Goal: Complete application form

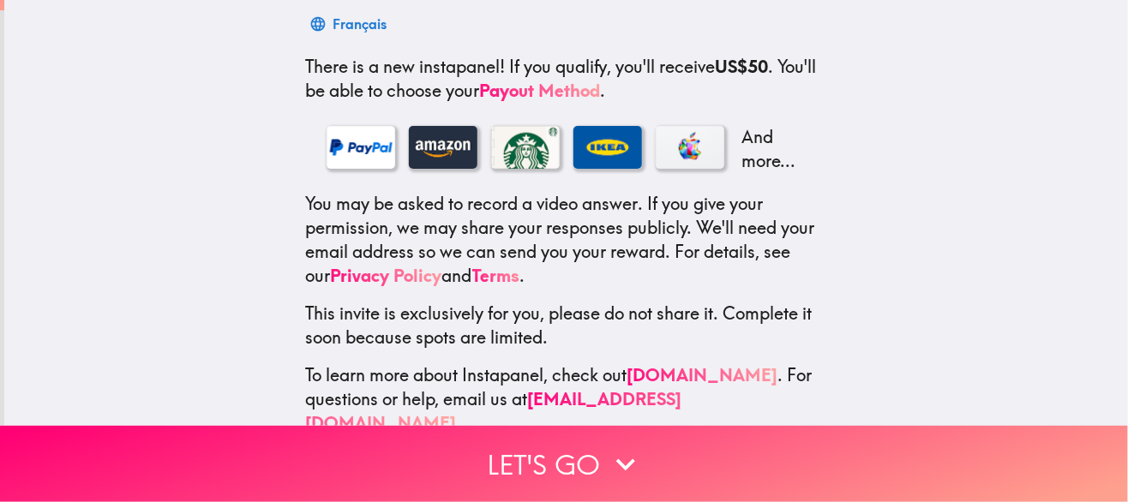
scroll to position [308, 0]
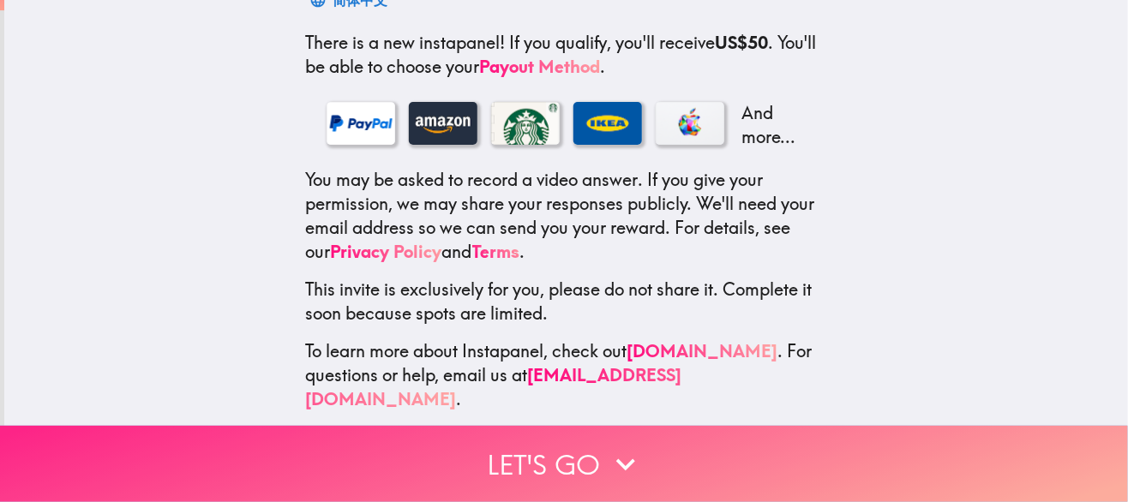
click at [546, 458] on button "Let's go" at bounding box center [564, 464] width 1128 height 76
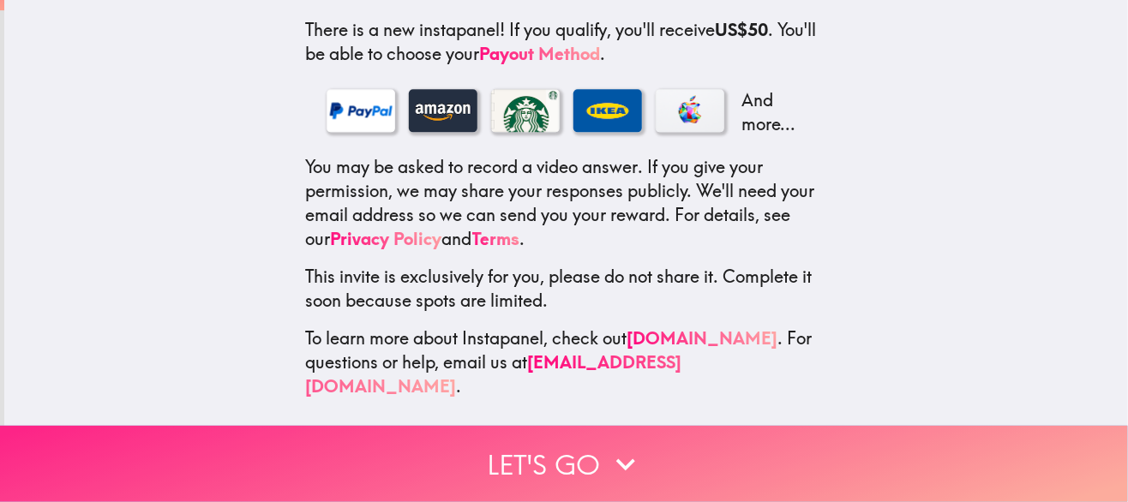
scroll to position [0, 0]
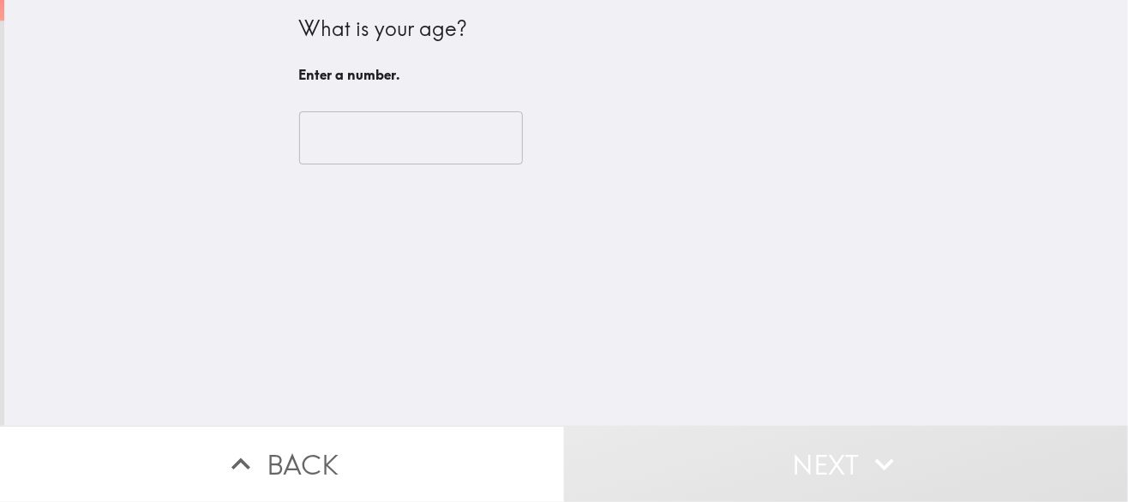
click at [327, 126] on input "number" at bounding box center [411, 137] width 224 height 53
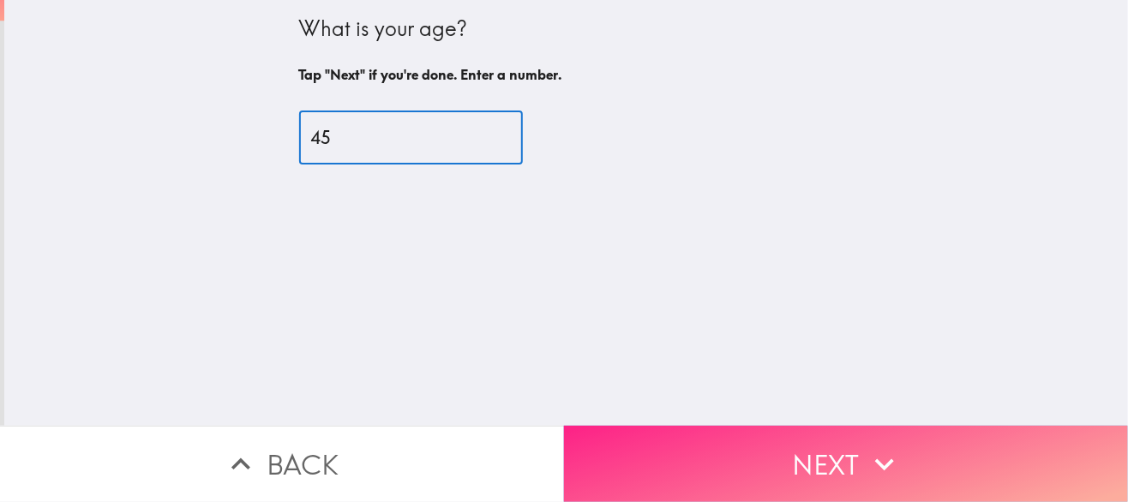
type input "45"
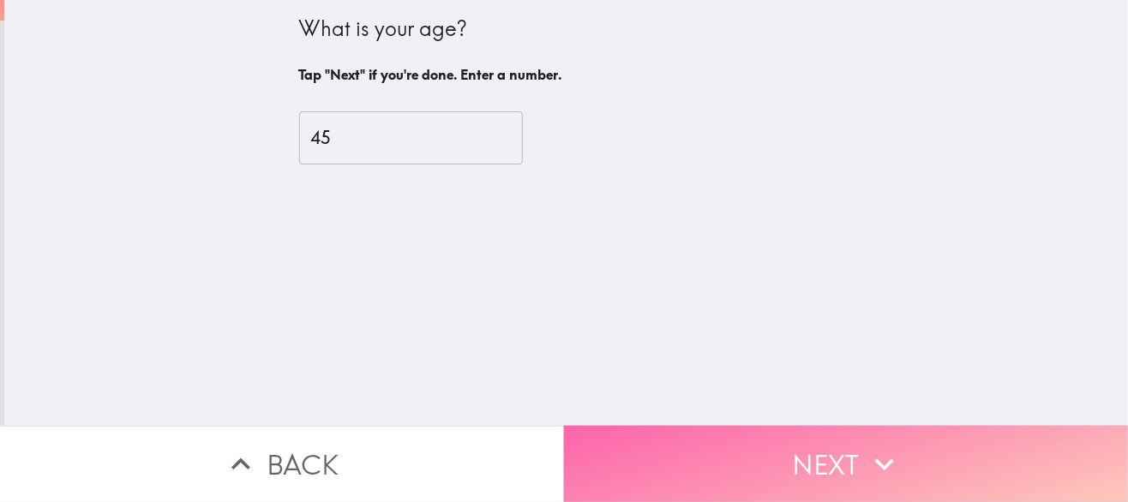
click at [773, 429] on button "Next" at bounding box center [846, 464] width 564 height 76
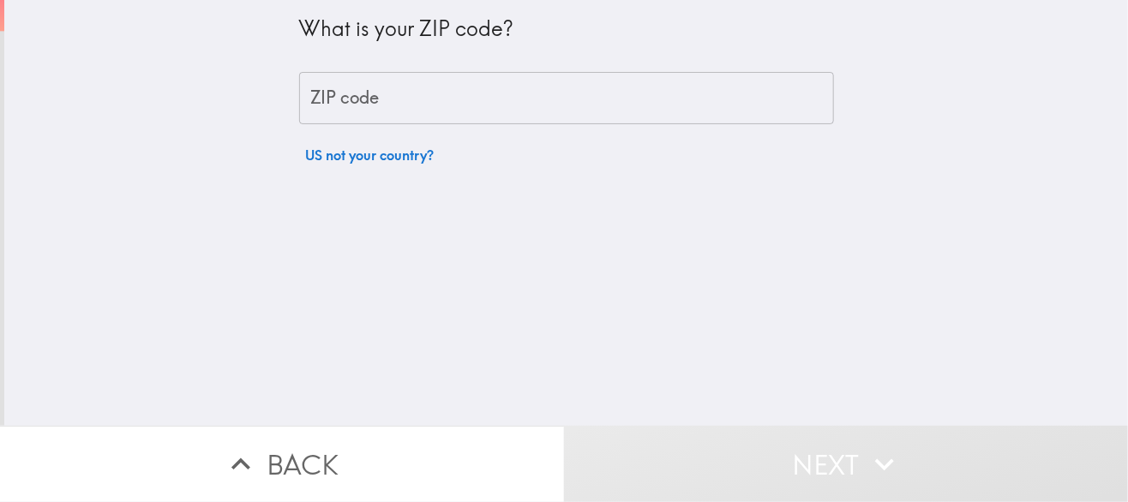
click at [437, 97] on input "ZIP code" at bounding box center [566, 98] width 535 height 53
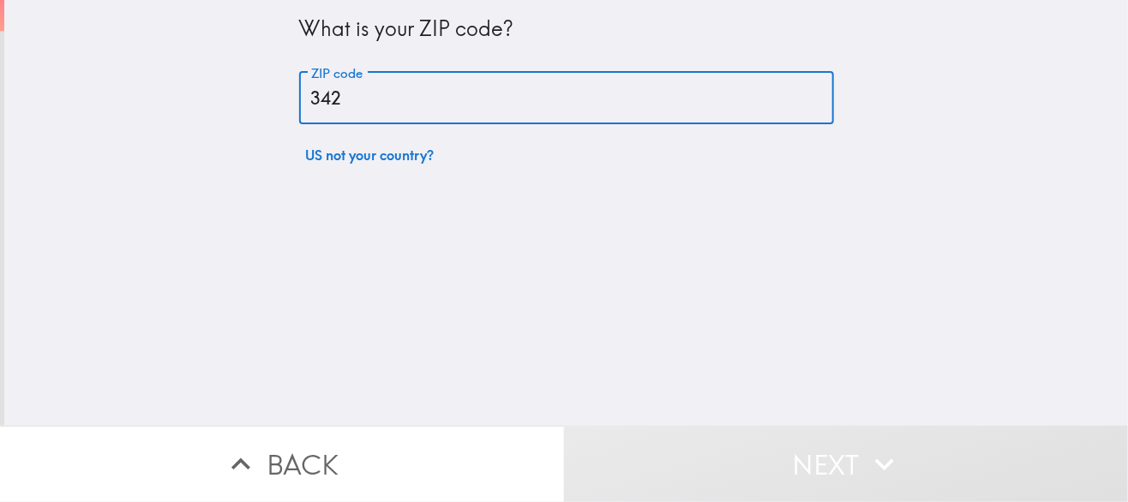
type input "34211"
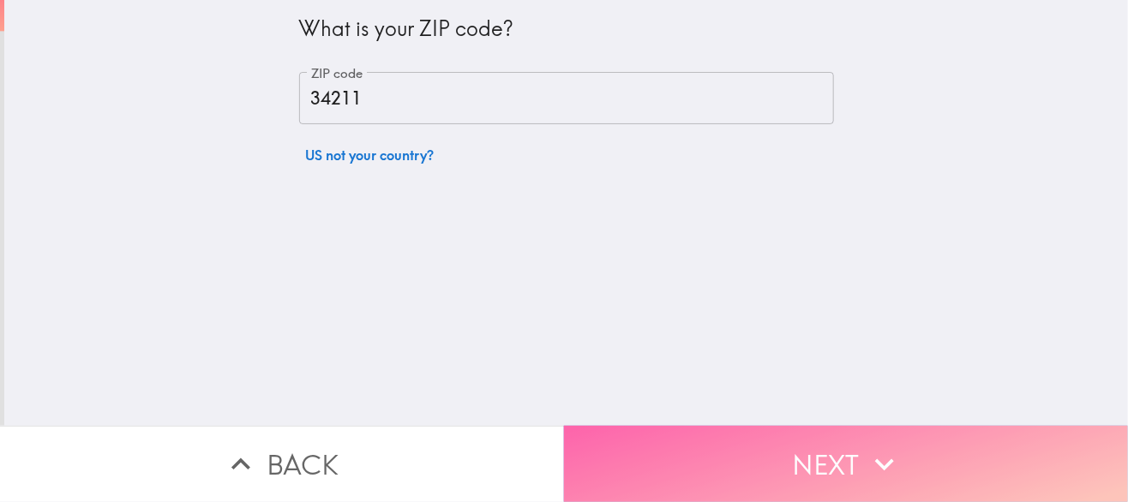
click at [803, 455] on button "Next" at bounding box center [846, 464] width 564 height 76
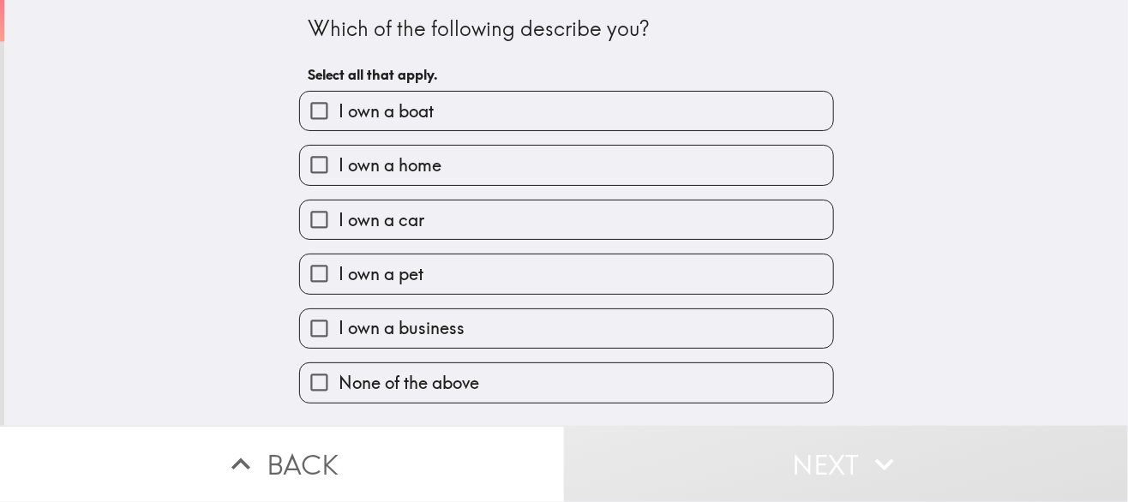
click at [426, 169] on span "I own a home" at bounding box center [389, 165] width 103 height 24
click at [338, 169] on input "I own a home" at bounding box center [319, 165] width 39 height 39
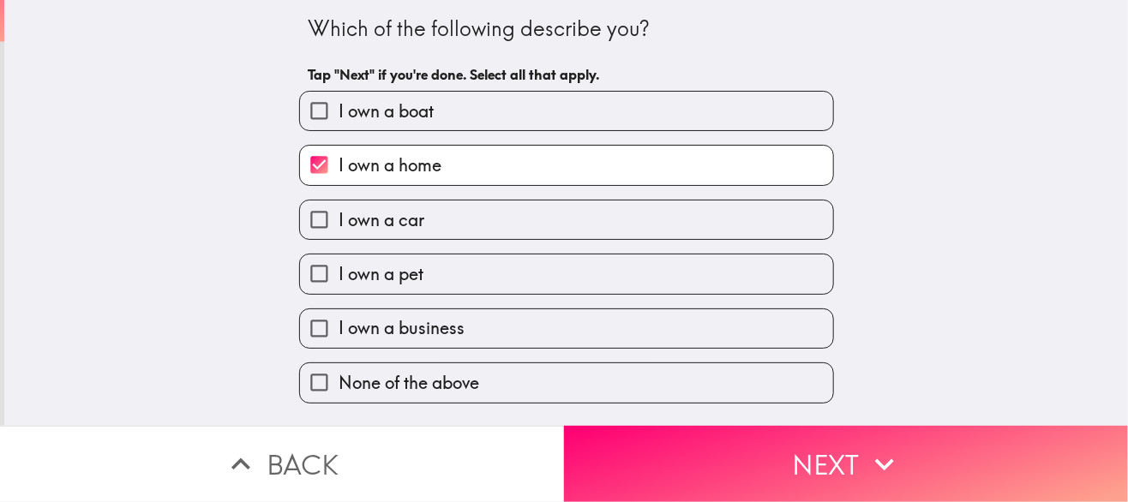
click at [426, 169] on span "I own a home" at bounding box center [389, 165] width 103 height 24
click at [338, 169] on input "I own a home" at bounding box center [319, 165] width 39 height 39
checkbox input "false"
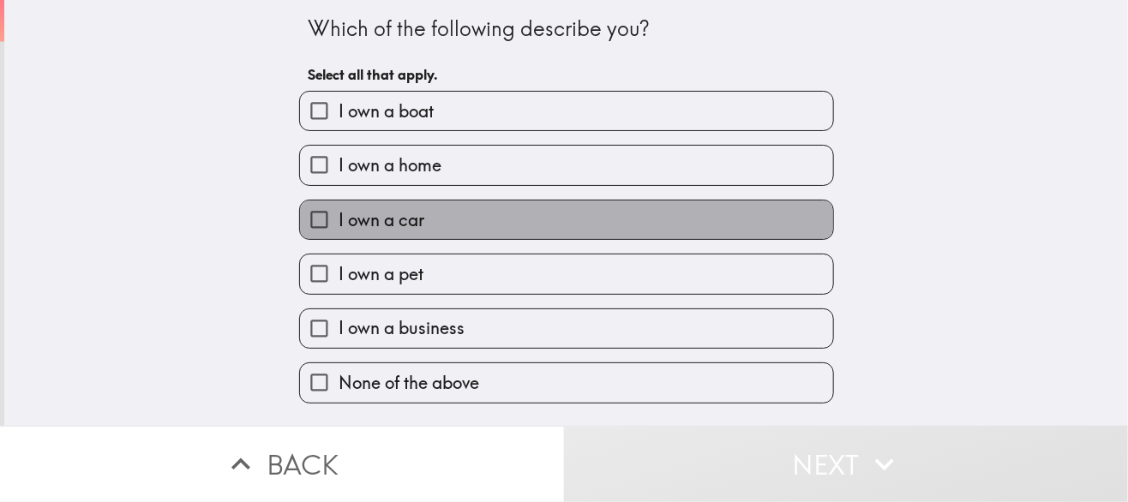
click at [435, 218] on label "I own a car" at bounding box center [566, 220] width 533 height 39
click at [338, 218] on input "I own a car" at bounding box center [319, 220] width 39 height 39
checkbox input "true"
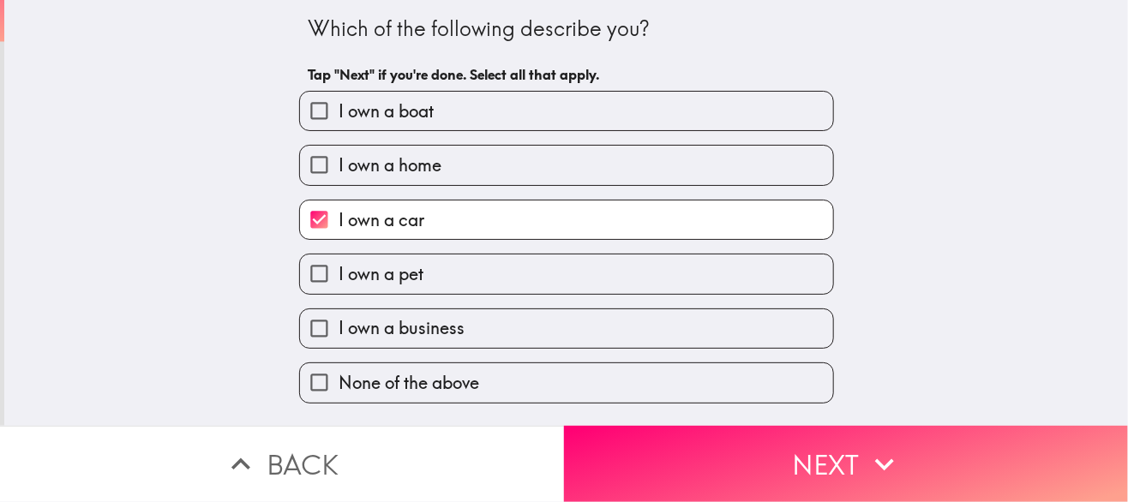
click at [448, 276] on label "I own a pet" at bounding box center [566, 273] width 533 height 39
click at [338, 276] on input "I own a pet" at bounding box center [319, 273] width 39 height 39
checkbox input "true"
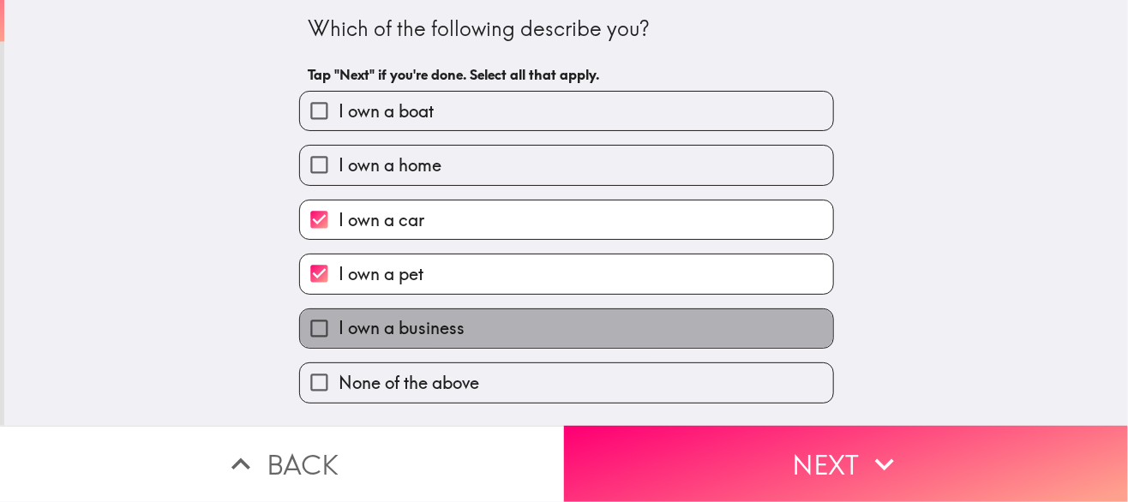
click at [461, 320] on label "I own a business" at bounding box center [566, 328] width 533 height 39
click at [338, 320] on input "I own a business" at bounding box center [319, 328] width 39 height 39
checkbox input "true"
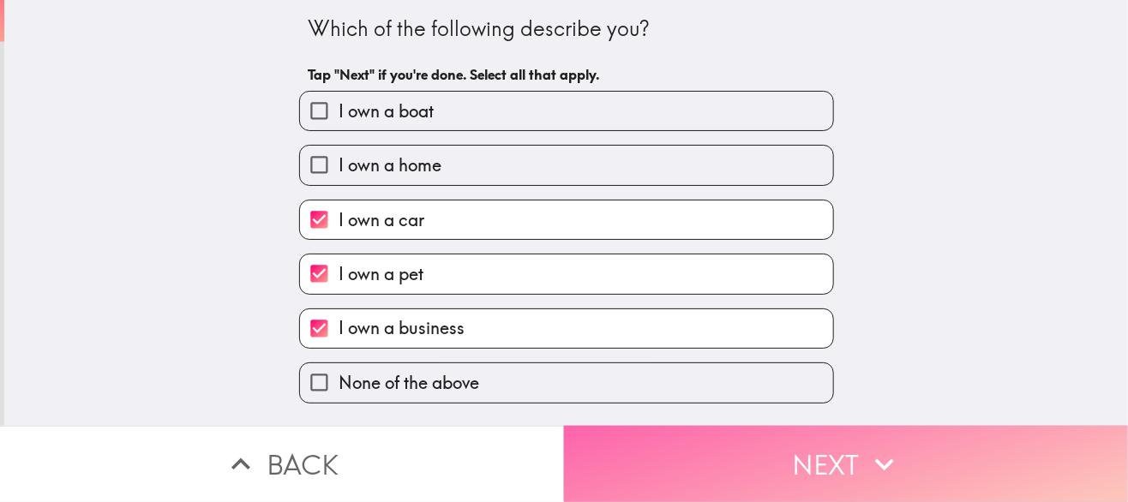
click at [616, 466] on button "Next" at bounding box center [846, 464] width 564 height 76
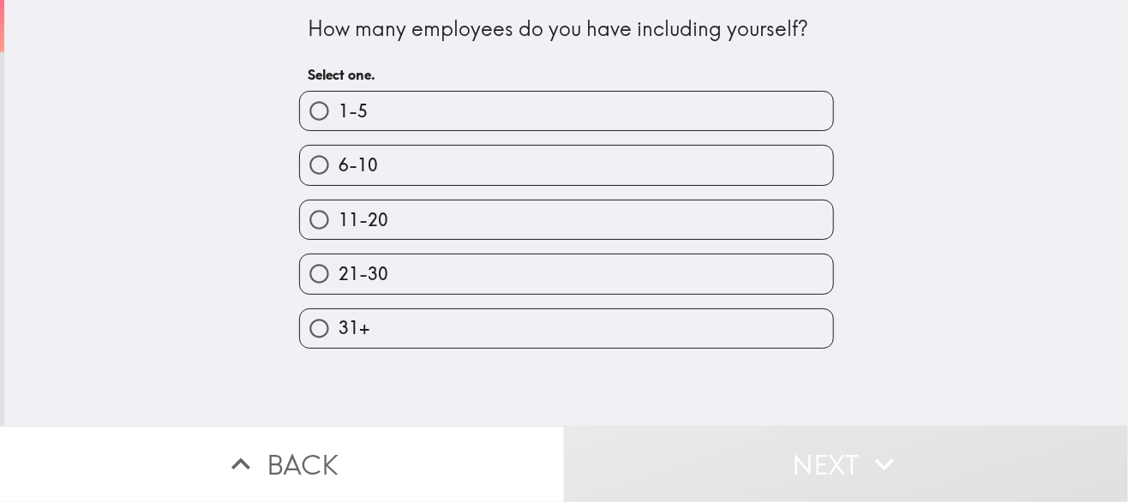
click at [445, 83] on div "1-5" at bounding box center [559, 104] width 548 height 54
click at [446, 98] on label "1-5" at bounding box center [566, 111] width 533 height 39
click at [338, 98] on input "1-5" at bounding box center [319, 111] width 39 height 39
radio input "true"
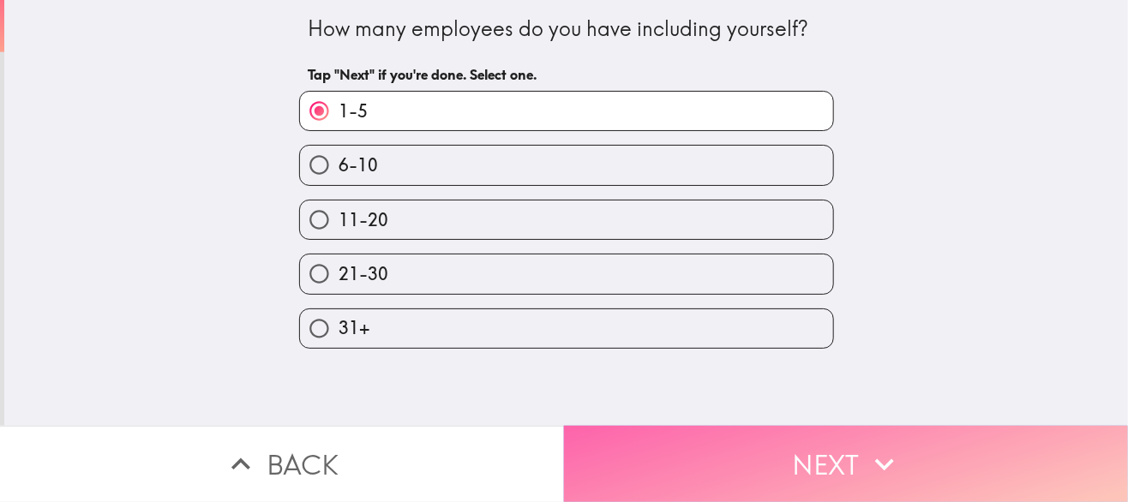
click at [745, 458] on button "Next" at bounding box center [846, 464] width 564 height 76
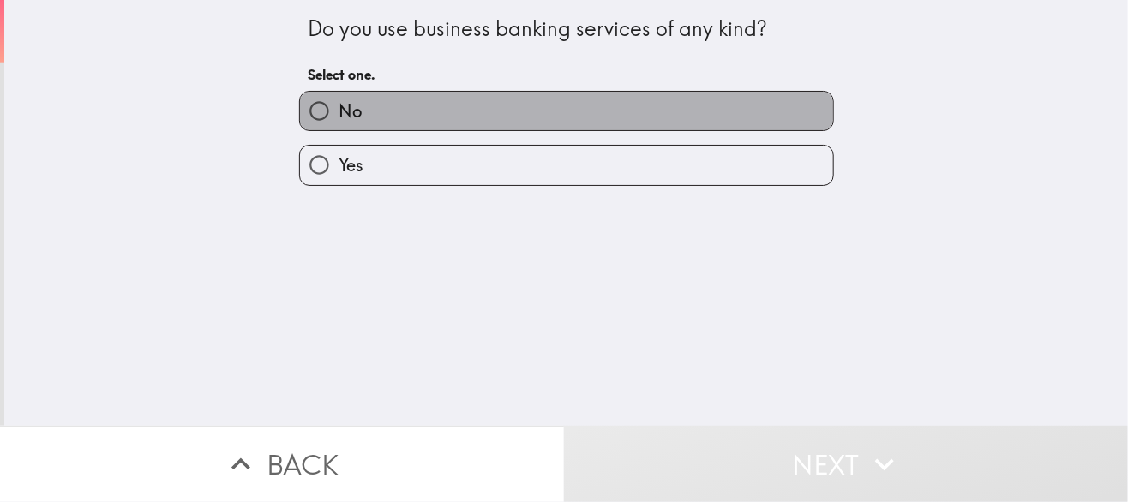
click at [464, 108] on label "No" at bounding box center [566, 111] width 533 height 39
click at [338, 108] on input "No" at bounding box center [319, 111] width 39 height 39
radio input "true"
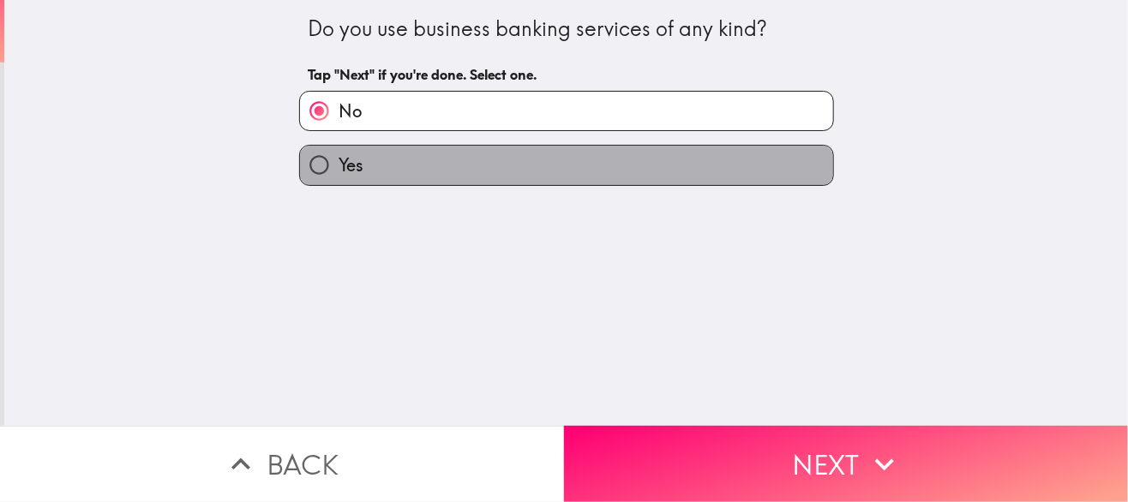
click at [467, 153] on label "Yes" at bounding box center [566, 165] width 533 height 39
click at [338, 153] on input "Yes" at bounding box center [319, 165] width 39 height 39
radio input "true"
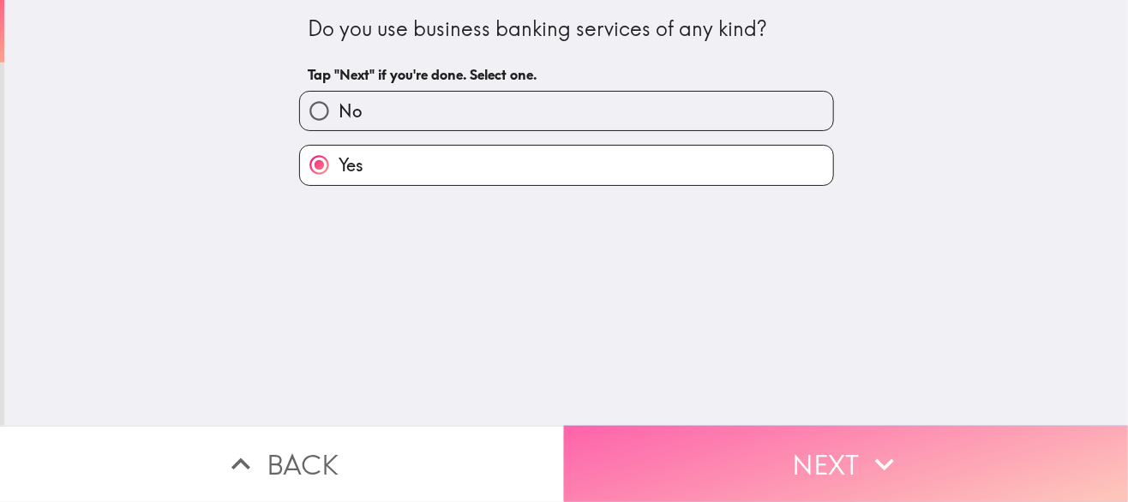
click at [681, 459] on button "Next" at bounding box center [846, 464] width 564 height 76
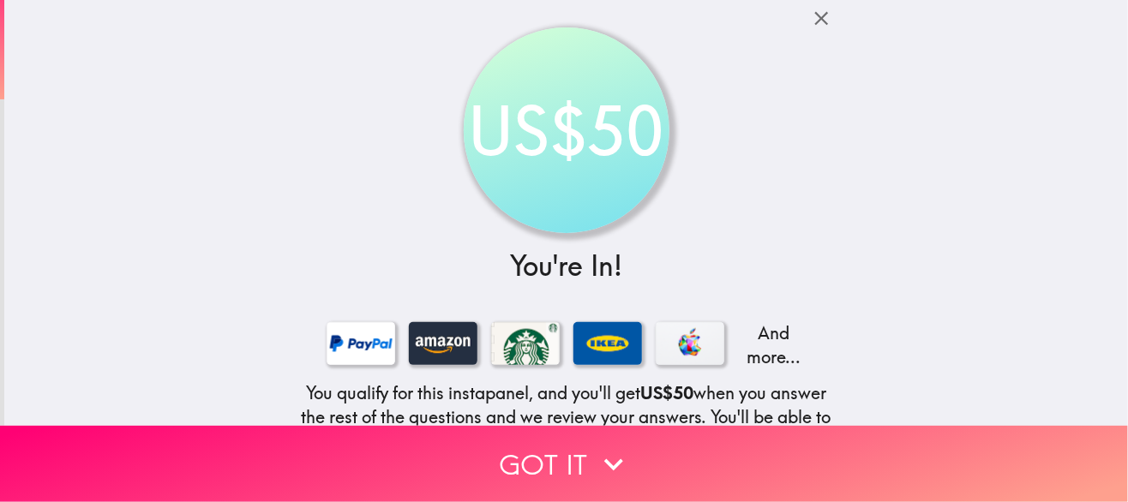
scroll to position [86, 0]
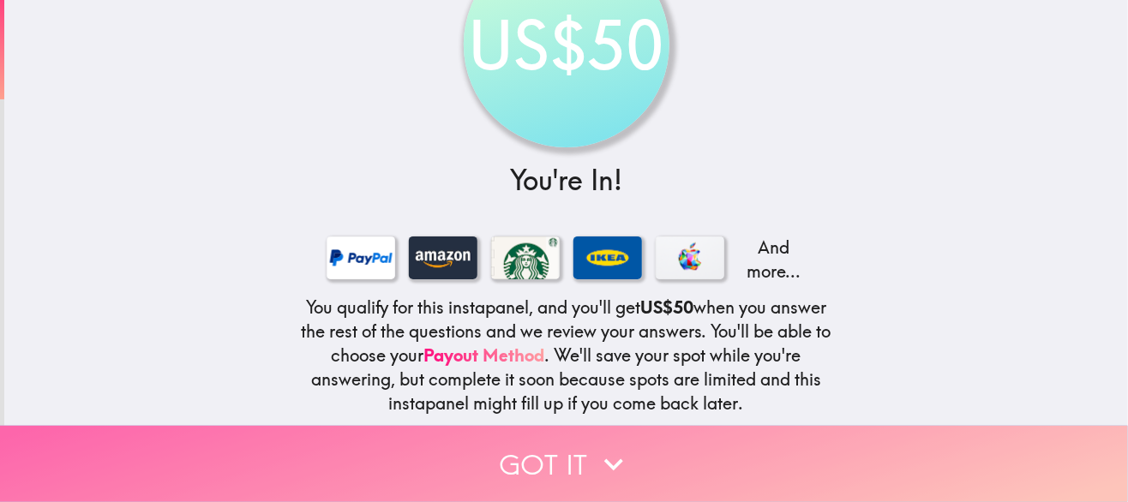
click at [572, 458] on button "Got it" at bounding box center [564, 464] width 1128 height 76
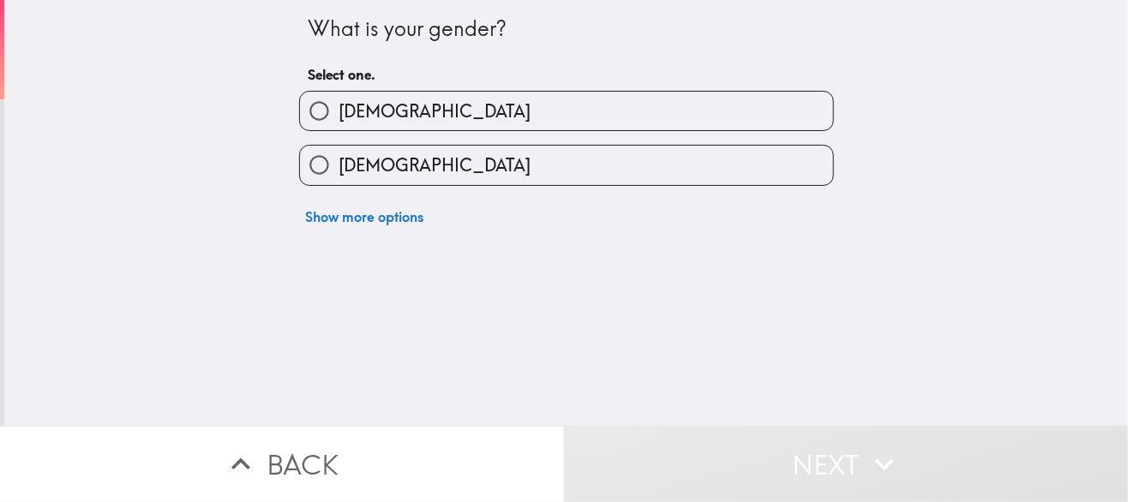
click at [452, 172] on label "[DEMOGRAPHIC_DATA]" at bounding box center [566, 165] width 533 height 39
click at [338, 172] on input "[DEMOGRAPHIC_DATA]" at bounding box center [319, 165] width 39 height 39
radio input "true"
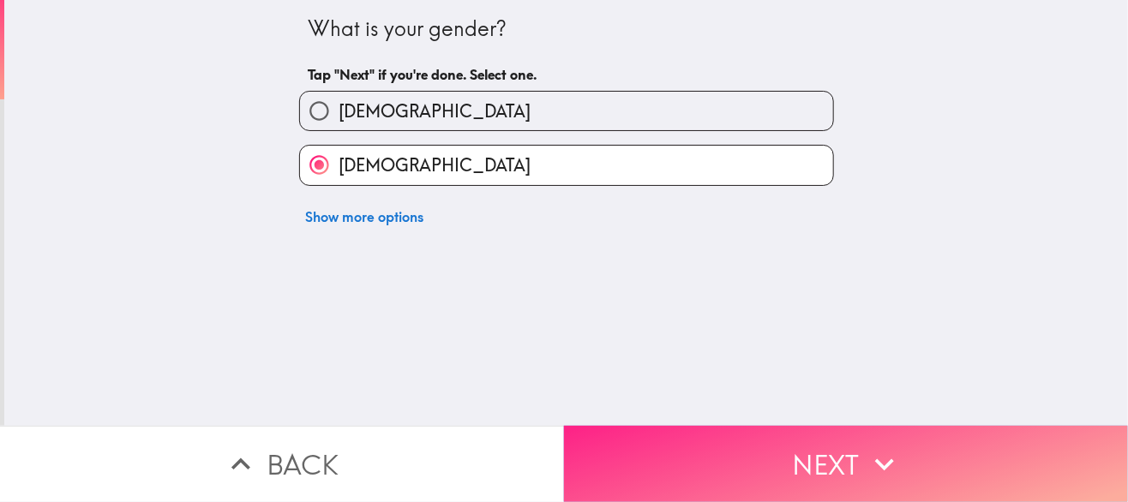
click at [815, 451] on button "Next" at bounding box center [846, 464] width 564 height 76
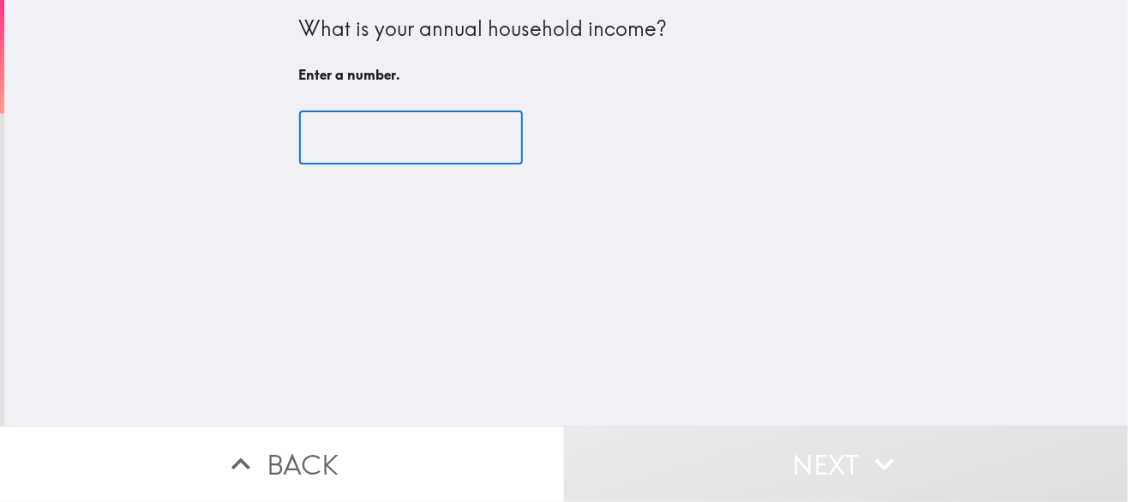
click at [411, 123] on input "number" at bounding box center [411, 137] width 224 height 53
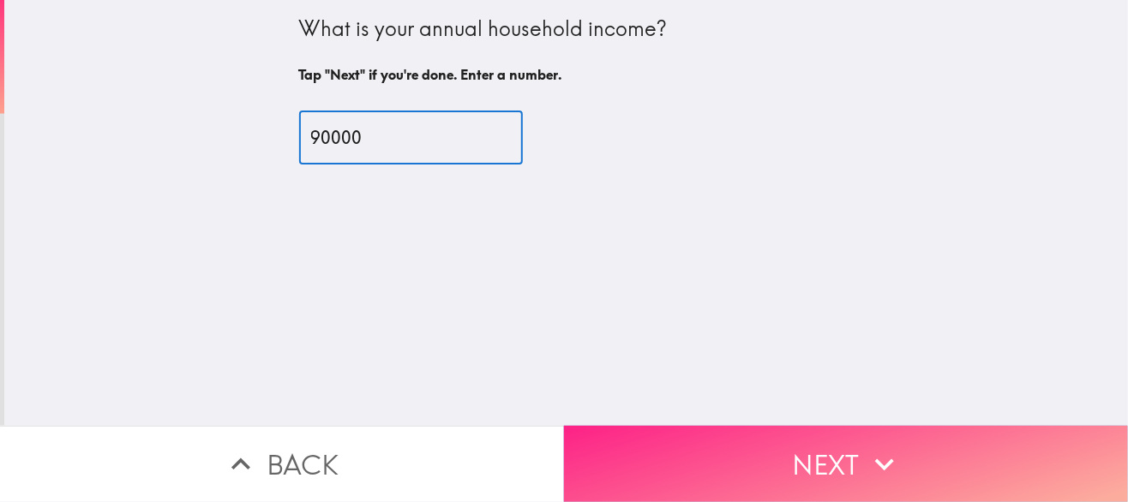
type input "90000"
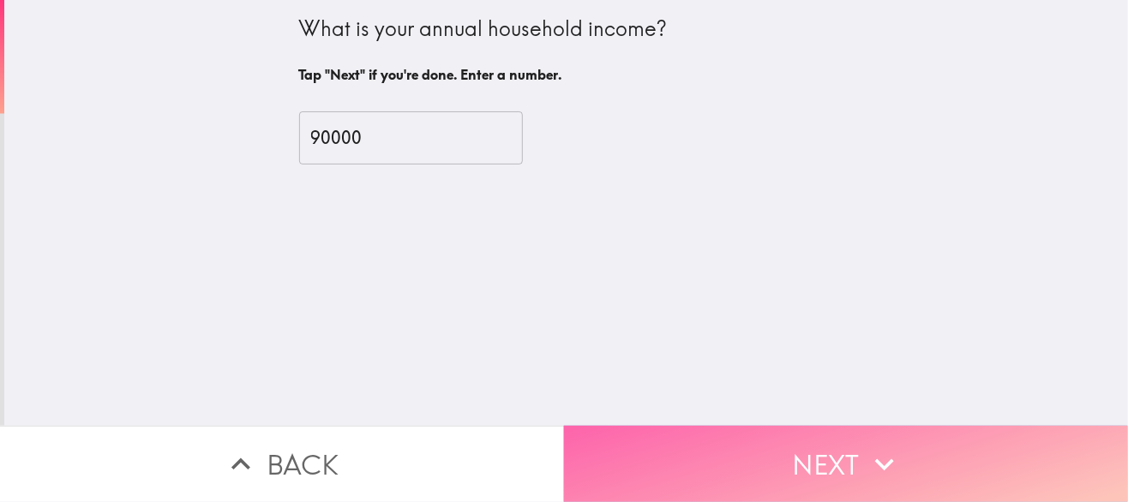
click at [891, 426] on button "Next" at bounding box center [846, 464] width 564 height 76
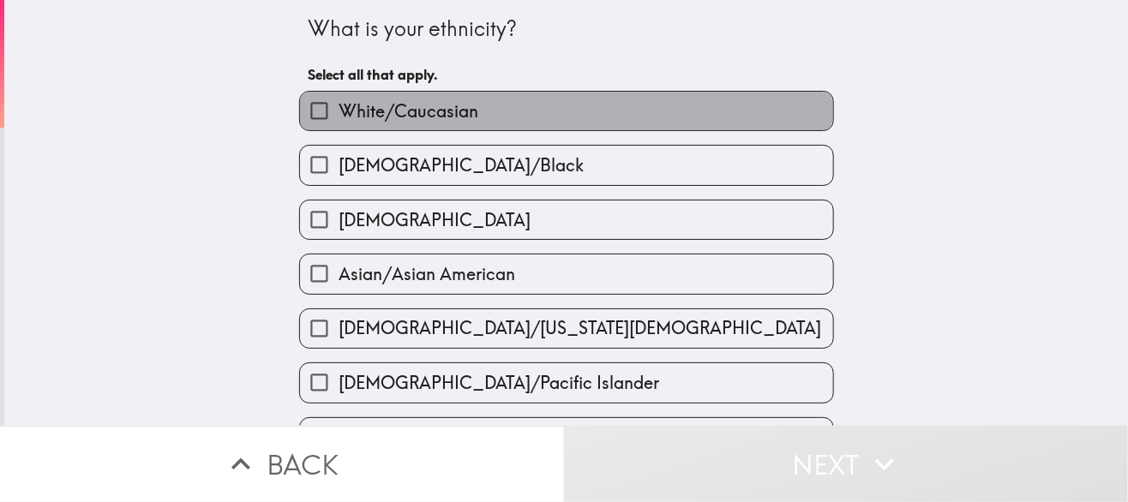
click at [533, 116] on label "White/Caucasian" at bounding box center [566, 111] width 533 height 39
click at [338, 116] on input "White/Caucasian" at bounding box center [319, 111] width 39 height 39
checkbox input "true"
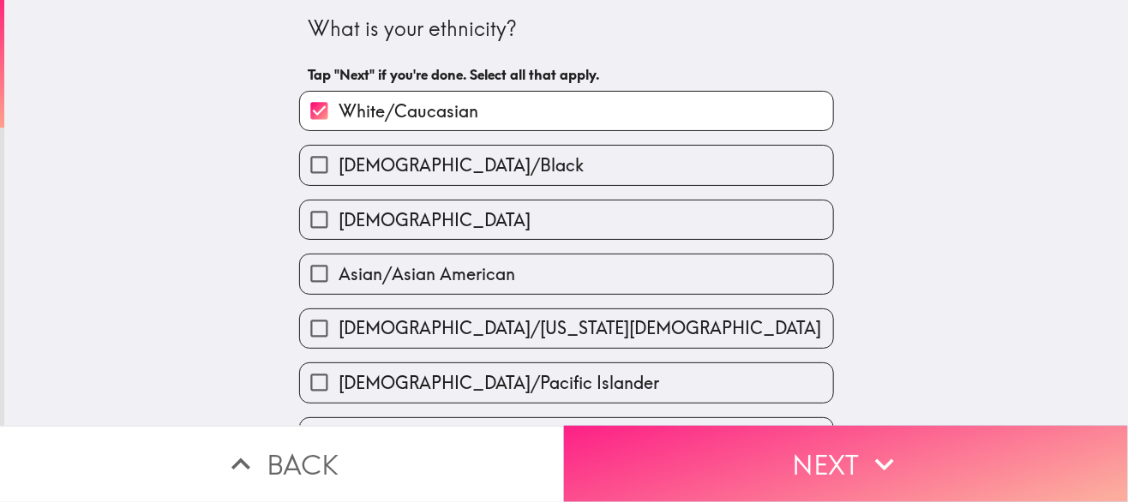
click at [689, 458] on button "Next" at bounding box center [846, 464] width 564 height 76
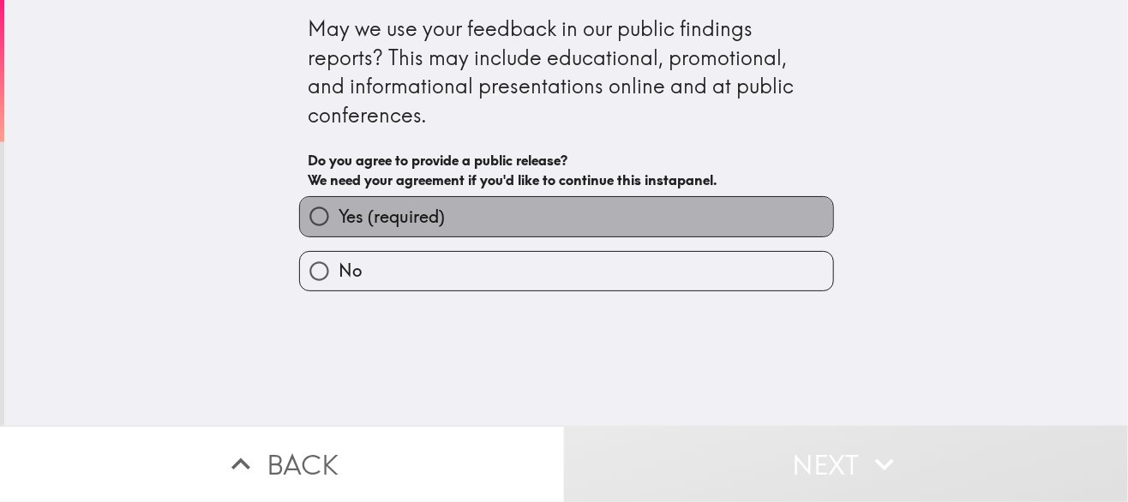
click at [553, 214] on label "Yes (required)" at bounding box center [566, 216] width 533 height 39
click at [338, 214] on input "Yes (required)" at bounding box center [319, 216] width 39 height 39
radio input "true"
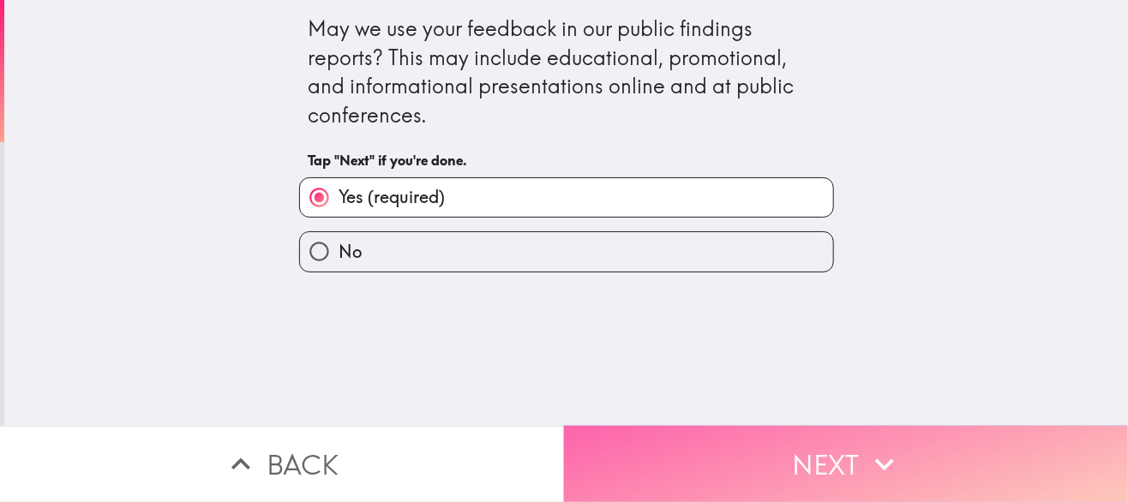
click at [643, 426] on button "Next" at bounding box center [846, 464] width 564 height 76
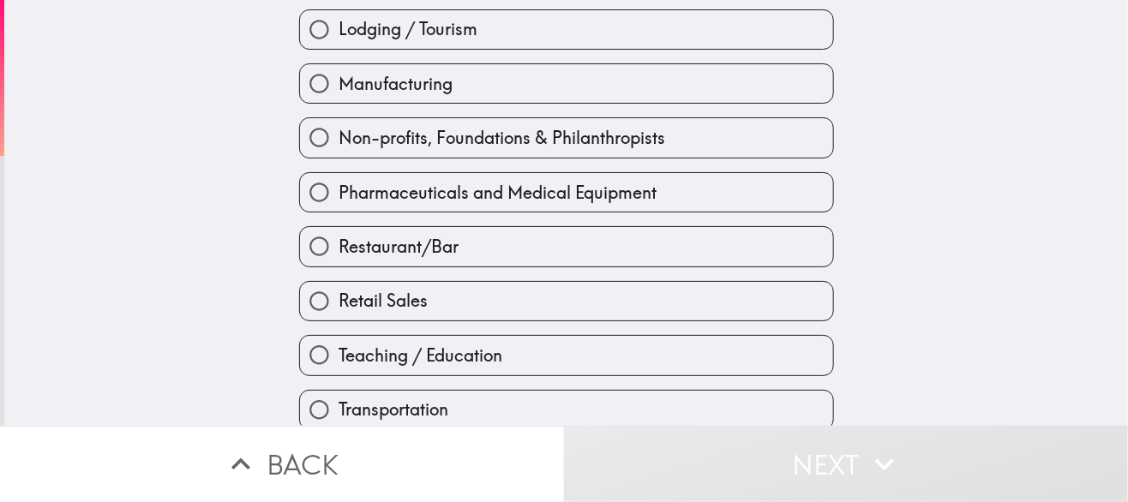
scroll to position [762, 0]
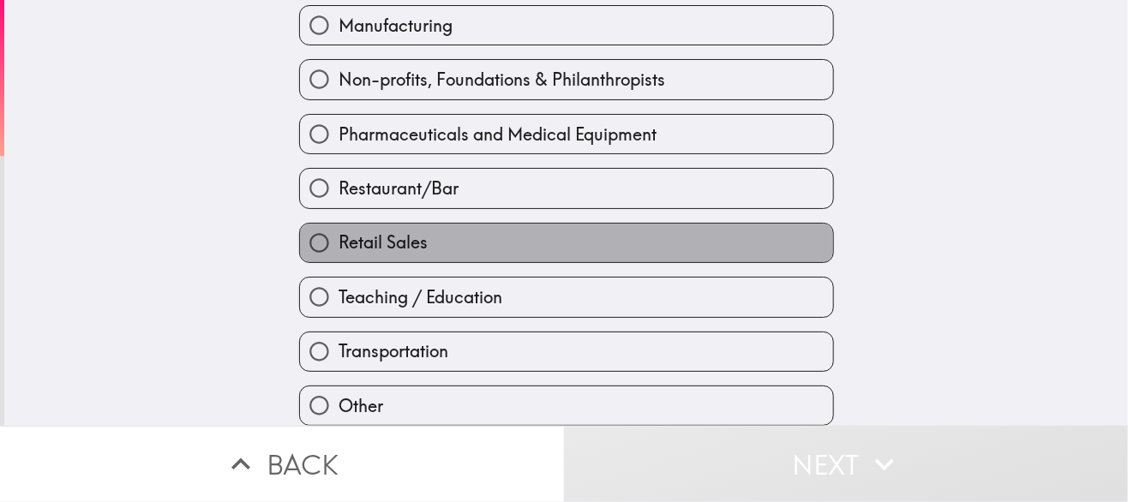
click at [550, 224] on label "Retail Sales" at bounding box center [566, 243] width 533 height 39
click at [338, 224] on input "Retail Sales" at bounding box center [319, 243] width 39 height 39
radio input "true"
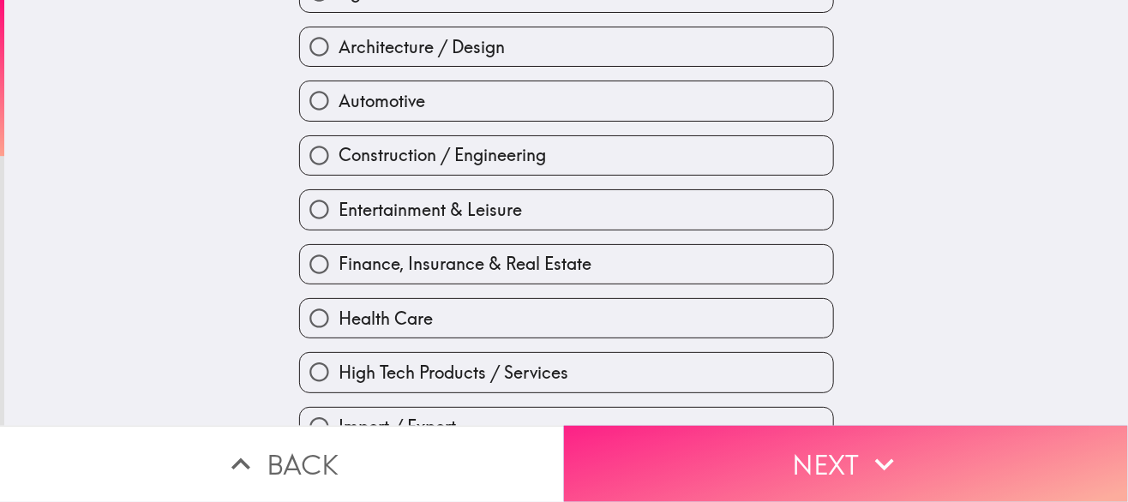
scroll to position [248, 0]
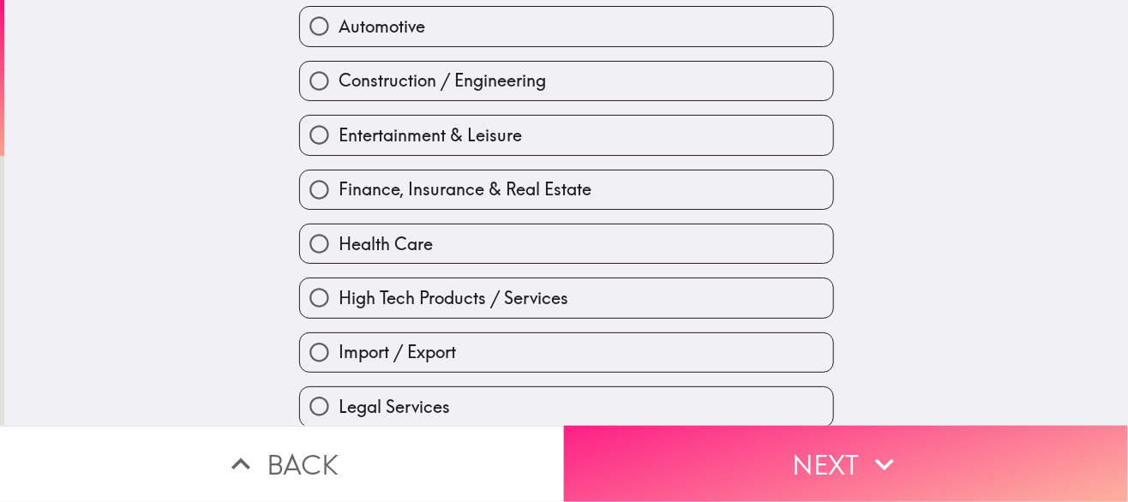
click at [799, 476] on button "Next" at bounding box center [846, 464] width 564 height 76
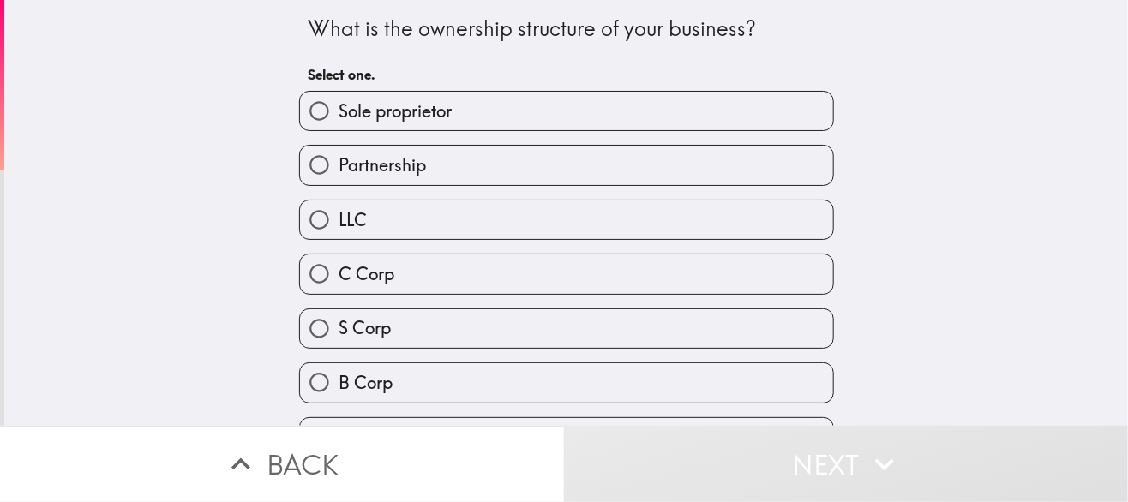
drag, startPoint x: 596, startPoint y: 113, endPoint x: 602, endPoint y: 221, distance: 108.2
click at [602, 221] on div "Sole proprietor Partnership LLC C Corp S Corp B Corp Nonprofit Corporation Coop…" at bounding box center [559, 321] width 548 height 489
click at [599, 225] on label "LLC" at bounding box center [566, 220] width 533 height 39
click at [338, 225] on input "LLC" at bounding box center [319, 220] width 39 height 39
radio input "true"
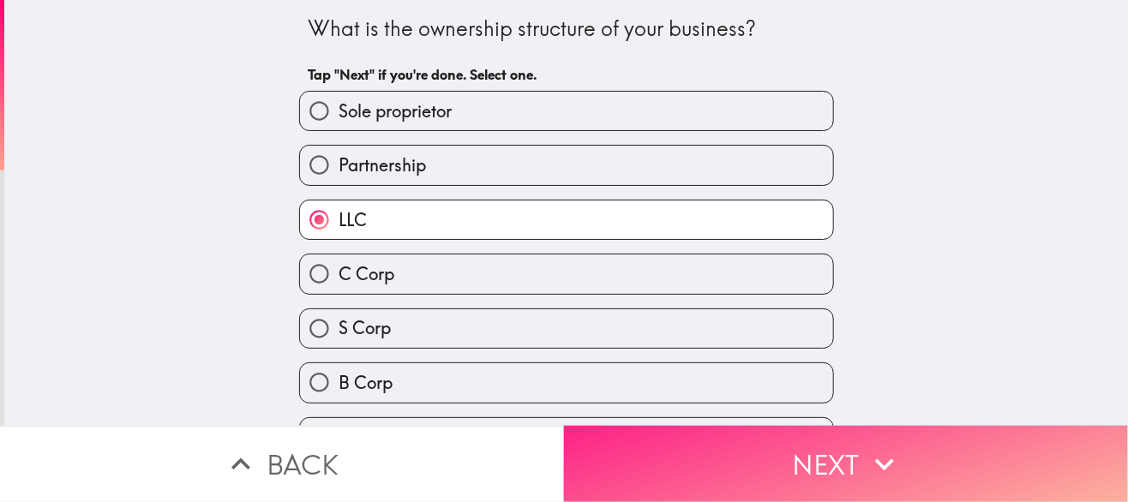
click at [771, 468] on button "Next" at bounding box center [846, 464] width 564 height 76
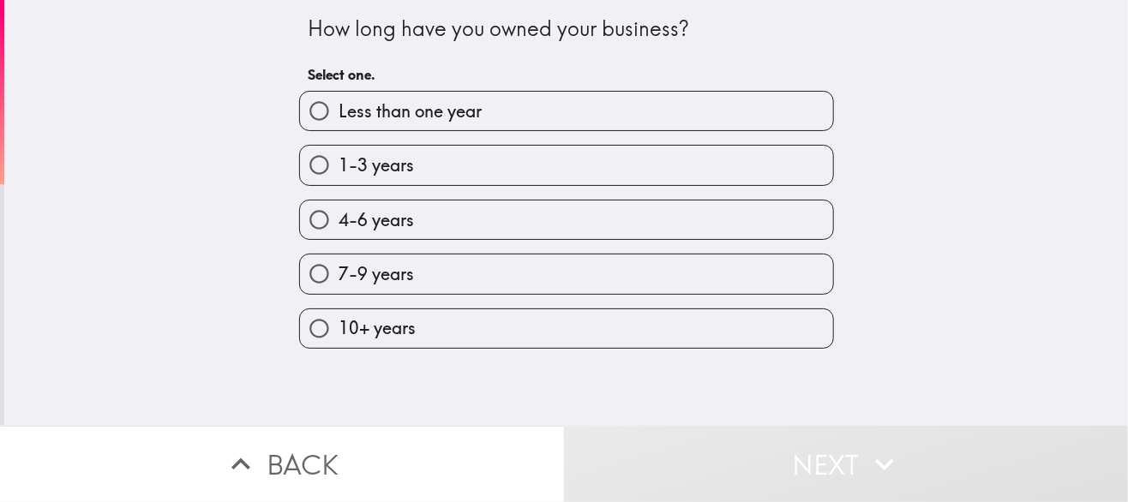
click at [489, 272] on label "7-9 years" at bounding box center [566, 273] width 533 height 39
click at [338, 272] on input "7-9 years" at bounding box center [319, 273] width 39 height 39
radio input "true"
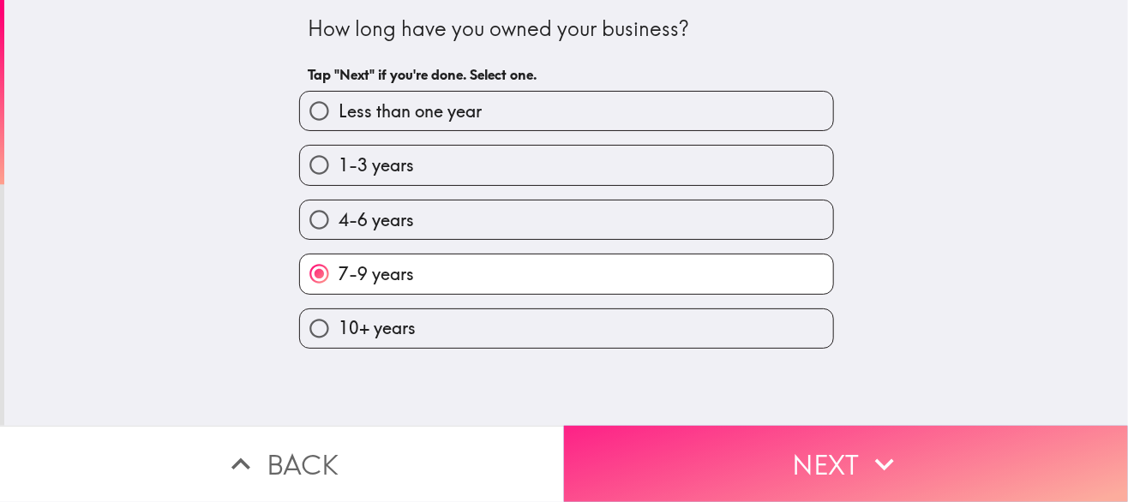
click at [719, 457] on button "Next" at bounding box center [846, 464] width 564 height 76
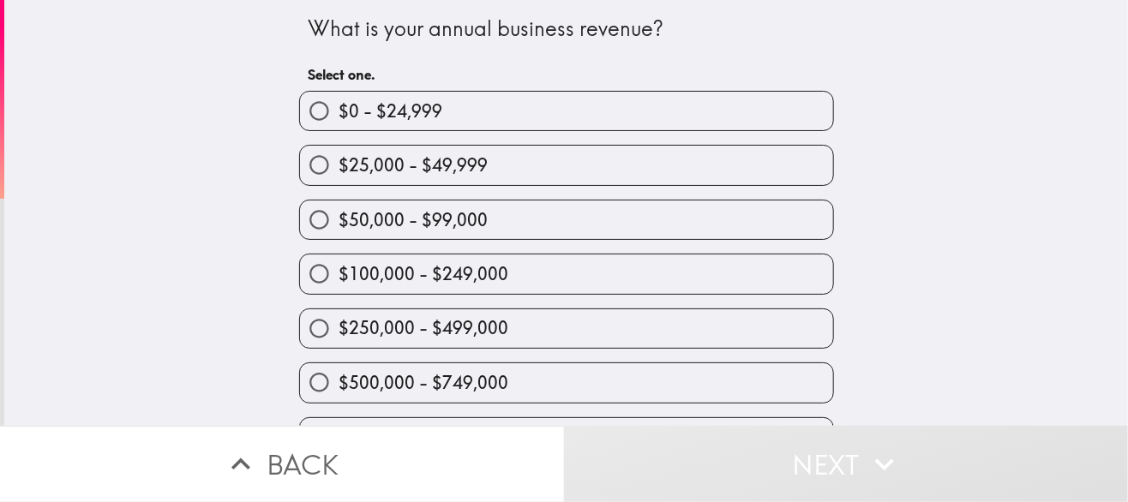
click at [619, 278] on label "$100,000 - $249,000" at bounding box center [566, 273] width 533 height 39
click at [338, 278] on input "$100,000 - $249,000" at bounding box center [319, 273] width 39 height 39
radio input "true"
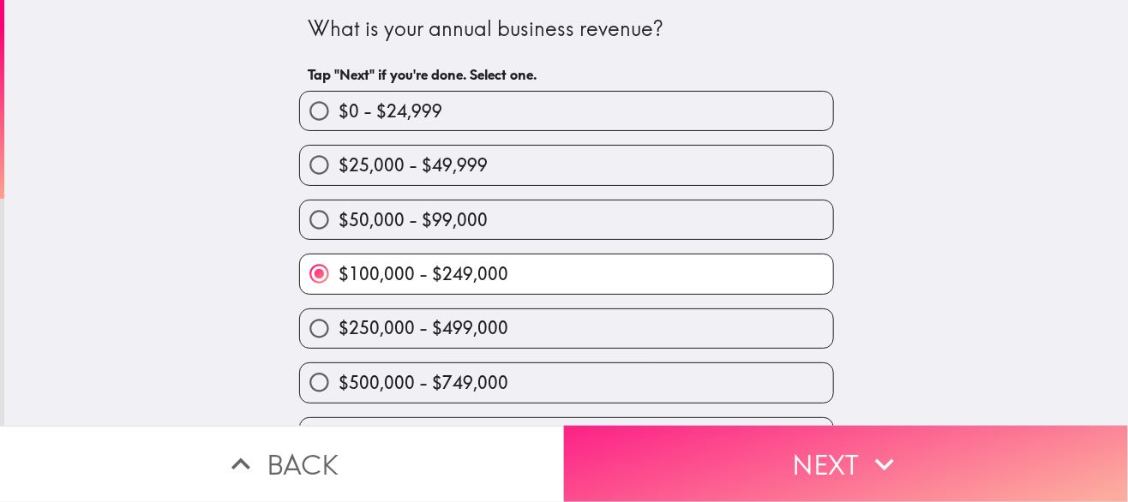
click at [656, 433] on button "Next" at bounding box center [846, 464] width 564 height 76
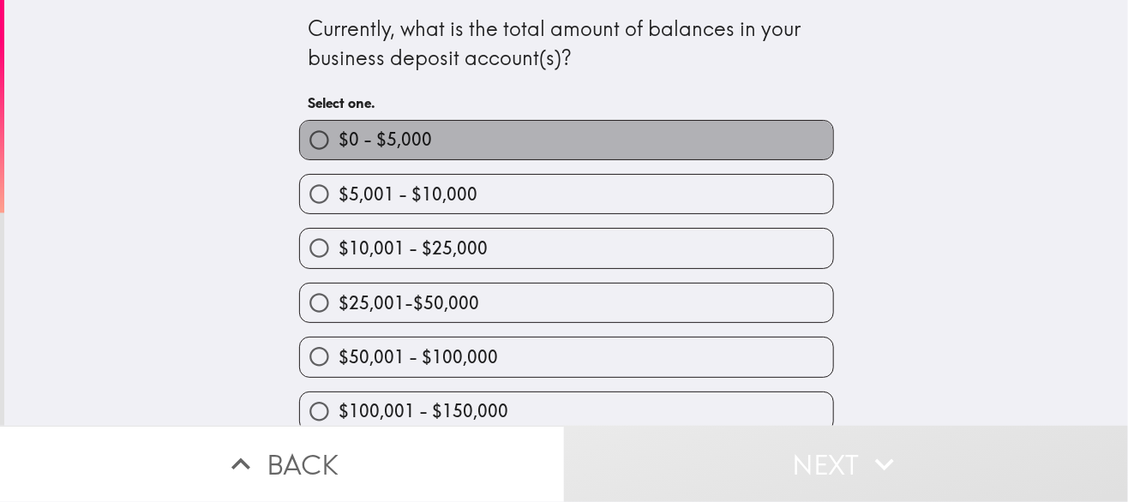
click at [613, 138] on label "$0 - $5,000" at bounding box center [566, 140] width 533 height 39
click at [338, 138] on input "$0 - $5,000" at bounding box center [319, 140] width 39 height 39
radio input "true"
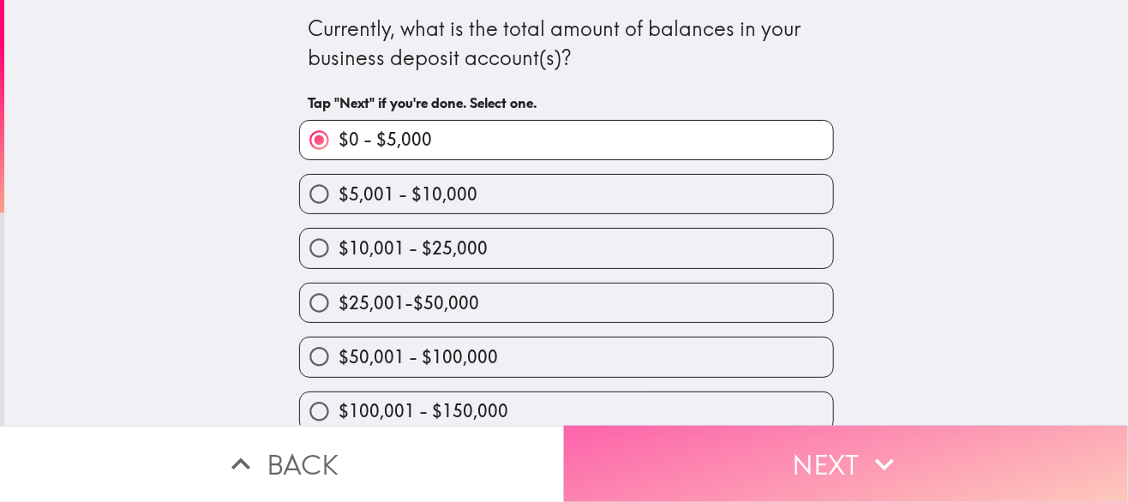
click at [670, 465] on button "Next" at bounding box center [846, 464] width 564 height 76
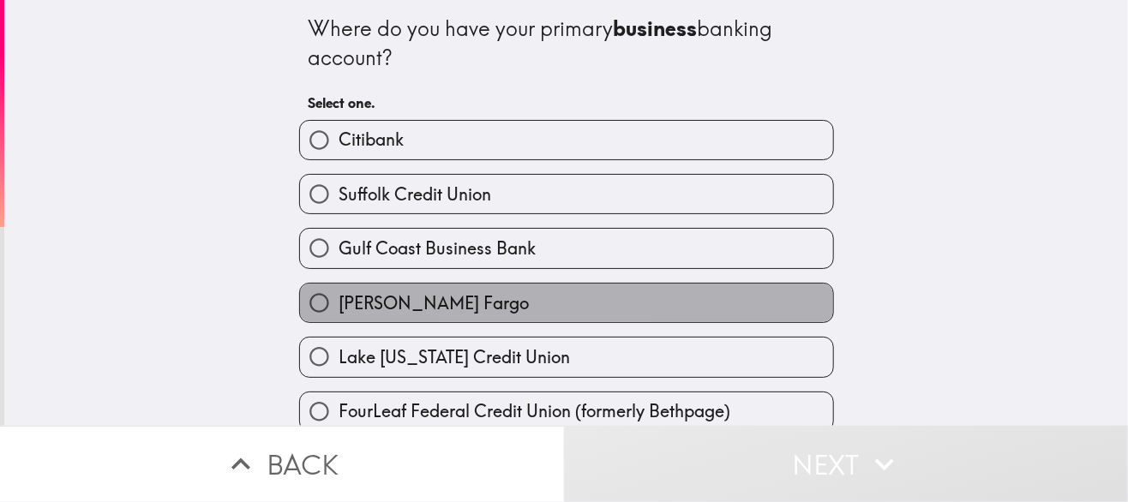
click at [575, 309] on label "[PERSON_NAME] Fargo" at bounding box center [566, 303] width 533 height 39
click at [338, 309] on input "[PERSON_NAME] Fargo" at bounding box center [319, 303] width 39 height 39
radio input "true"
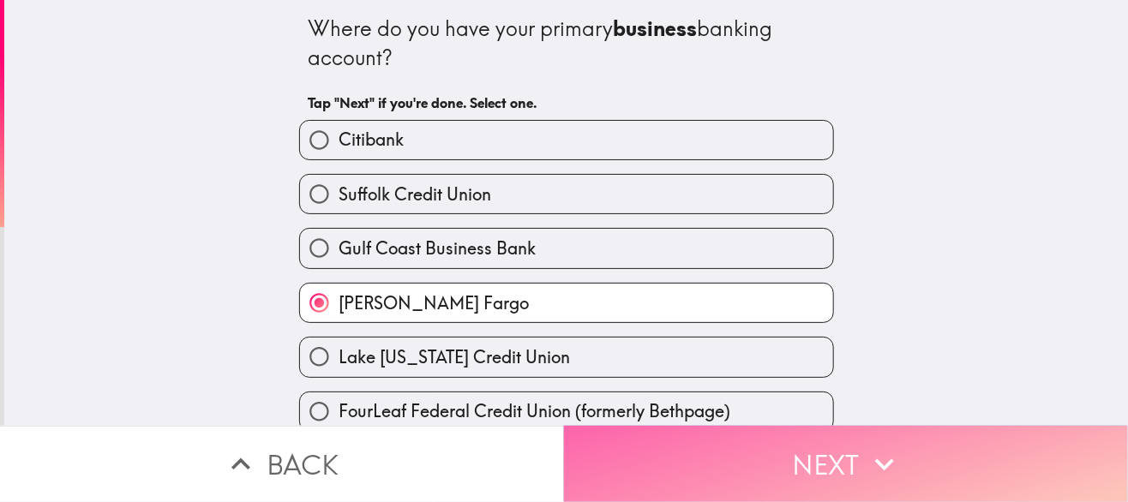
click at [691, 476] on button "Next" at bounding box center [846, 464] width 564 height 76
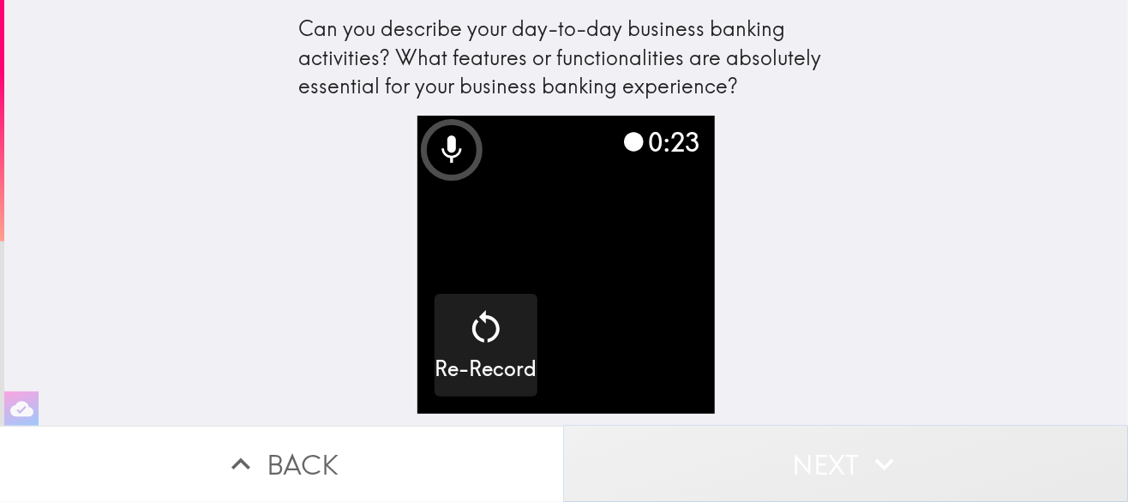
click at [857, 447] on button "Next" at bounding box center [846, 464] width 564 height 76
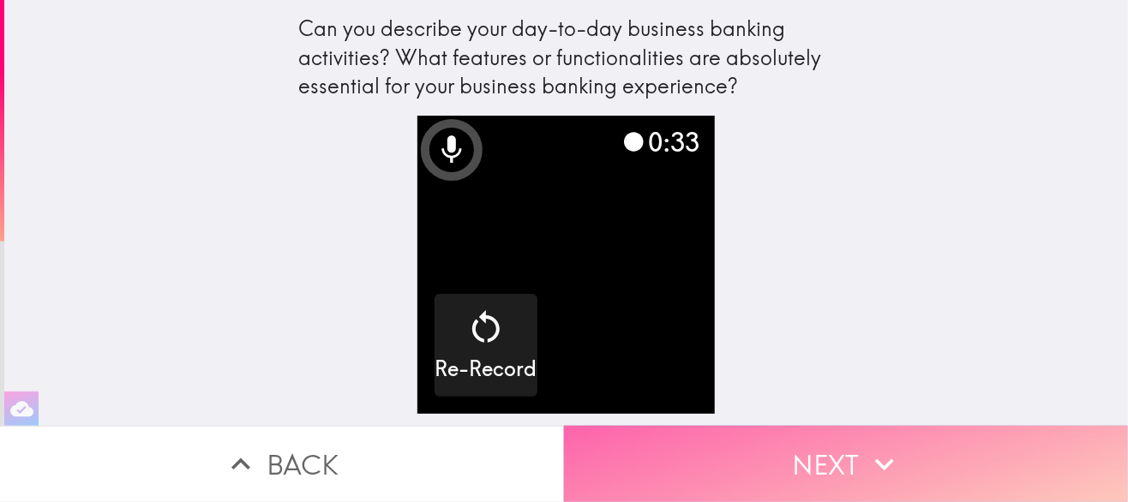
click at [775, 455] on button "Next" at bounding box center [846, 464] width 564 height 76
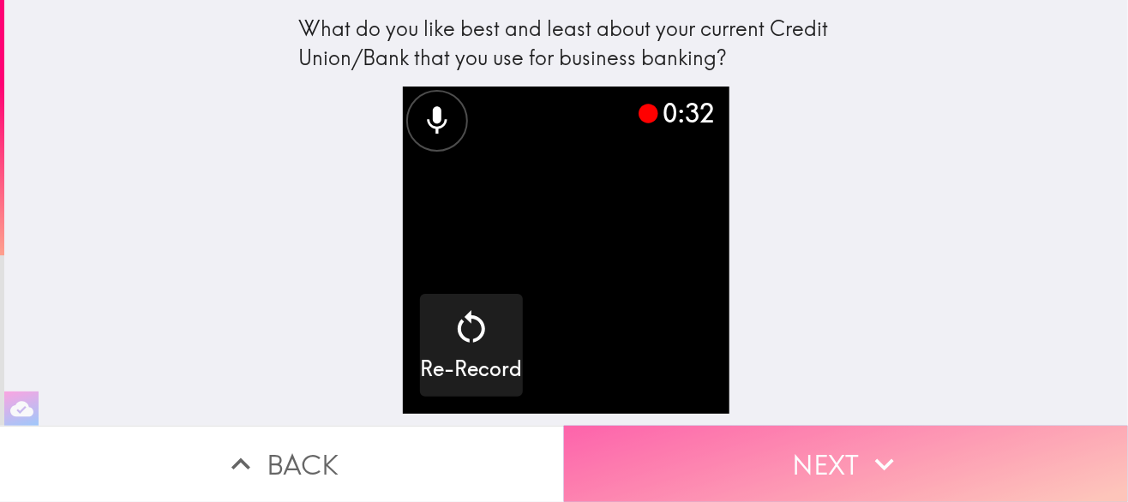
click at [756, 464] on button "Next" at bounding box center [846, 464] width 564 height 76
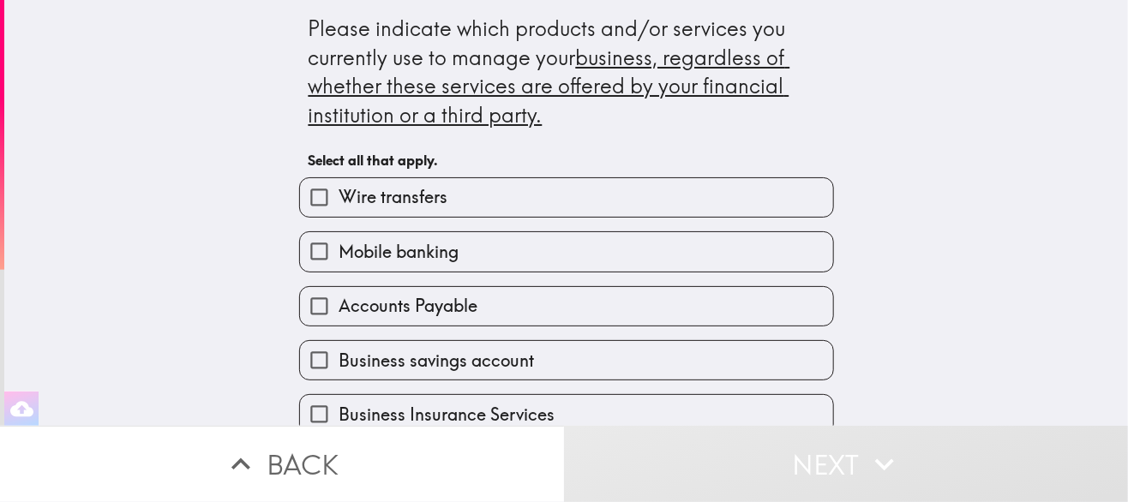
scroll to position [86, 0]
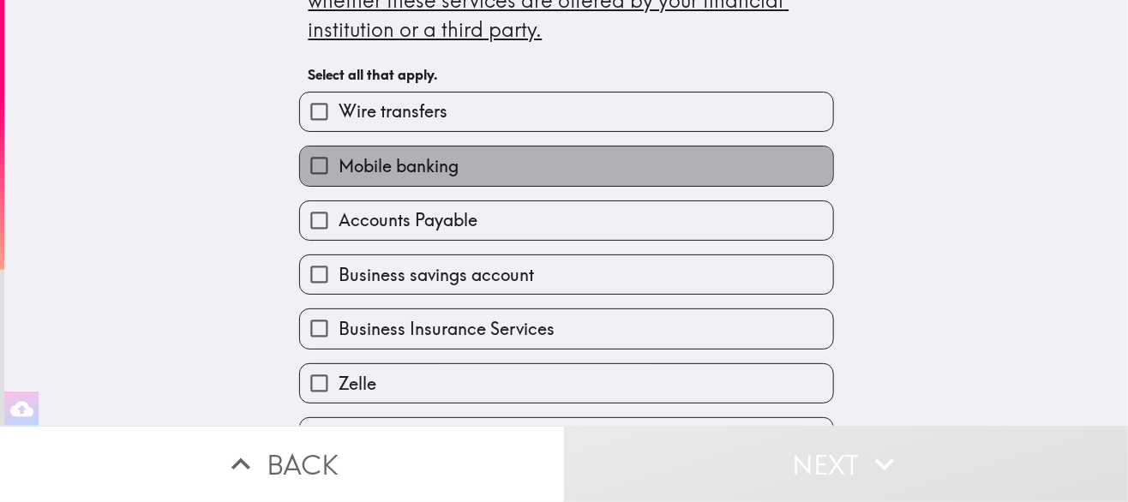
click at [581, 177] on label "Mobile banking" at bounding box center [566, 166] width 533 height 39
click at [338, 177] on input "Mobile banking" at bounding box center [319, 166] width 39 height 39
checkbox input "true"
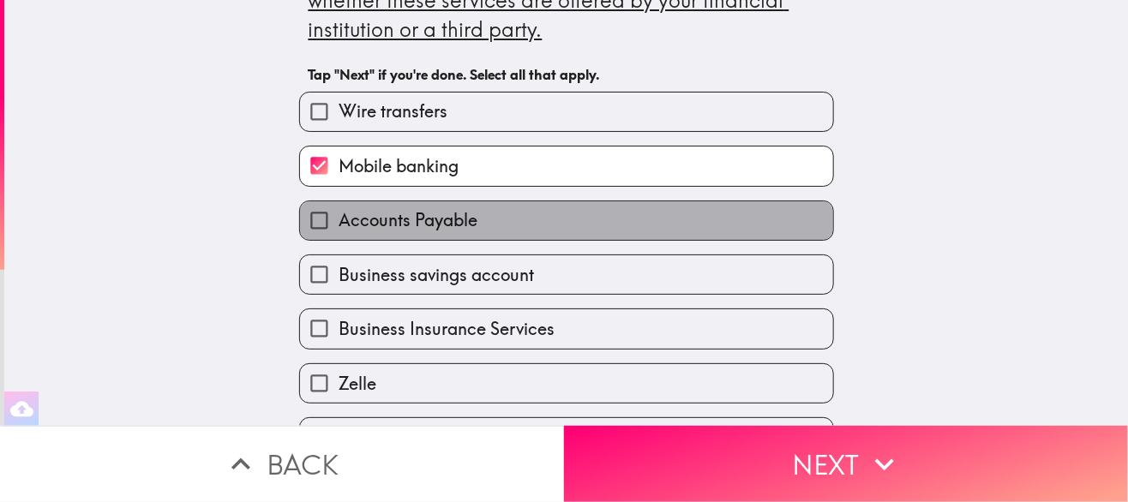
click at [552, 218] on label "Accounts Payable" at bounding box center [566, 220] width 533 height 39
click at [338, 218] on input "Accounts Payable" at bounding box center [319, 220] width 39 height 39
checkbox input "true"
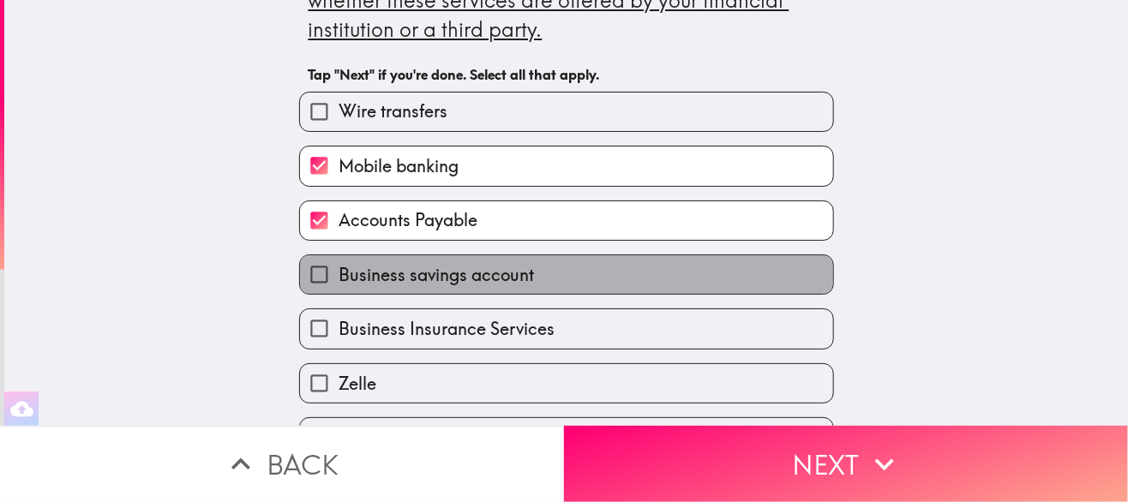
click at [532, 274] on label "Business savings account" at bounding box center [566, 274] width 533 height 39
click at [338, 274] on input "Business savings account" at bounding box center [319, 274] width 39 height 39
checkbox input "true"
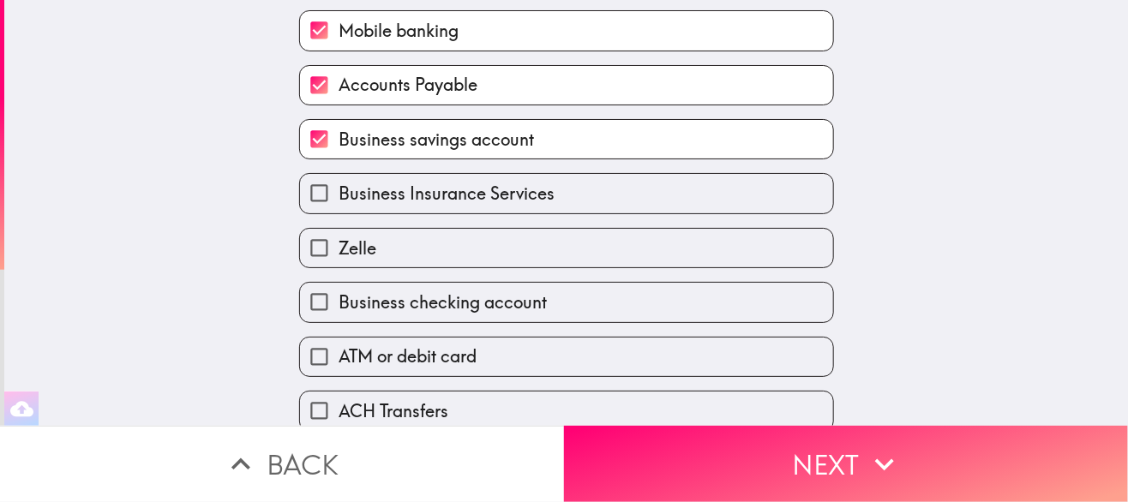
scroll to position [257, 0]
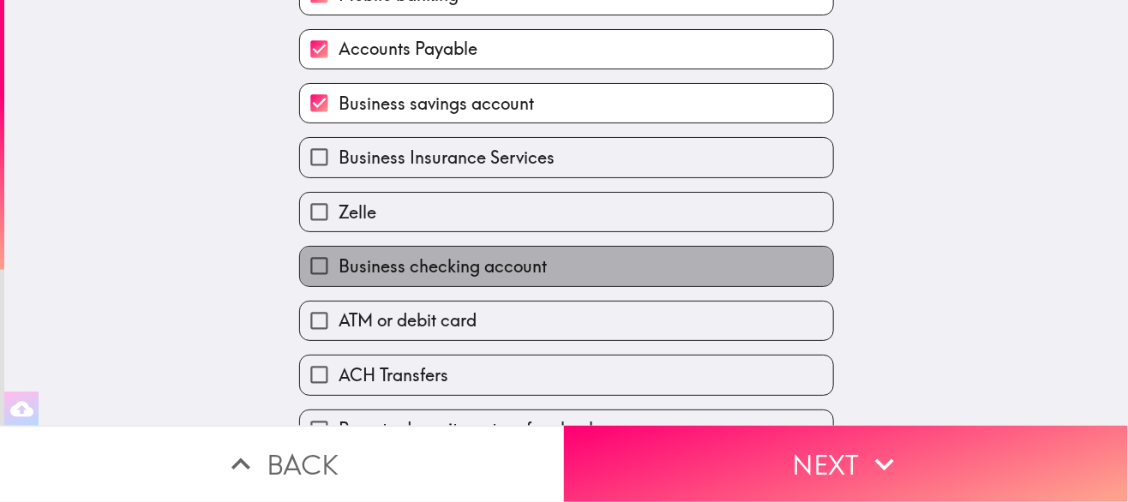
click at [518, 276] on span "Business checking account" at bounding box center [442, 266] width 208 height 24
click at [338, 276] on input "Business checking account" at bounding box center [319, 266] width 39 height 39
checkbox input "true"
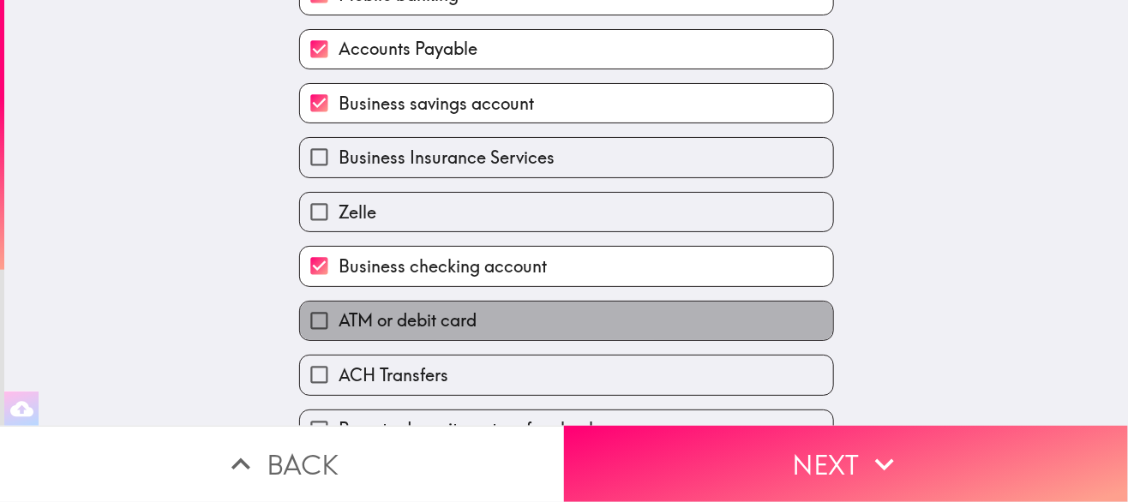
click at [501, 337] on label "ATM or debit card" at bounding box center [566, 321] width 533 height 39
click at [338, 337] on input "ATM or debit card" at bounding box center [319, 321] width 39 height 39
checkbox input "true"
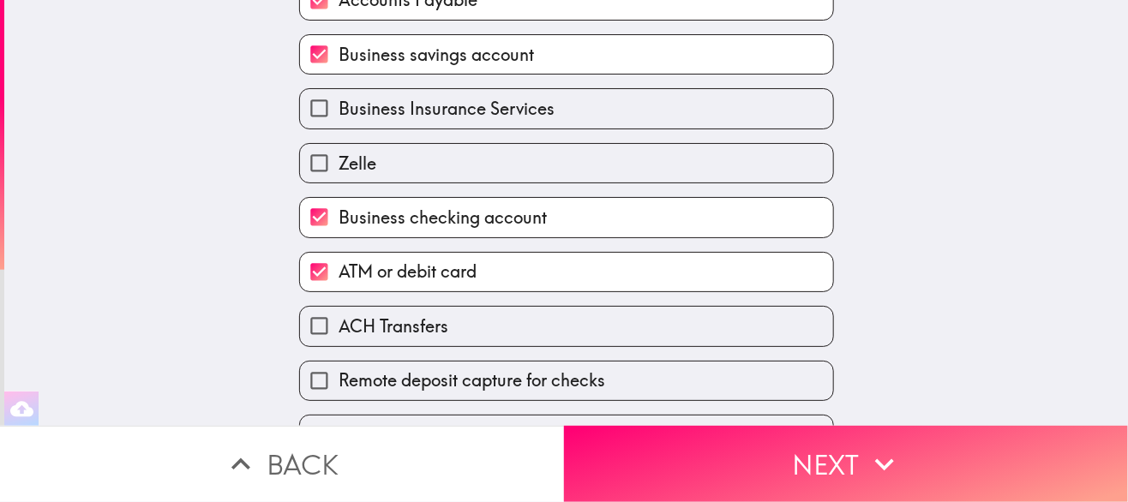
scroll to position [343, 0]
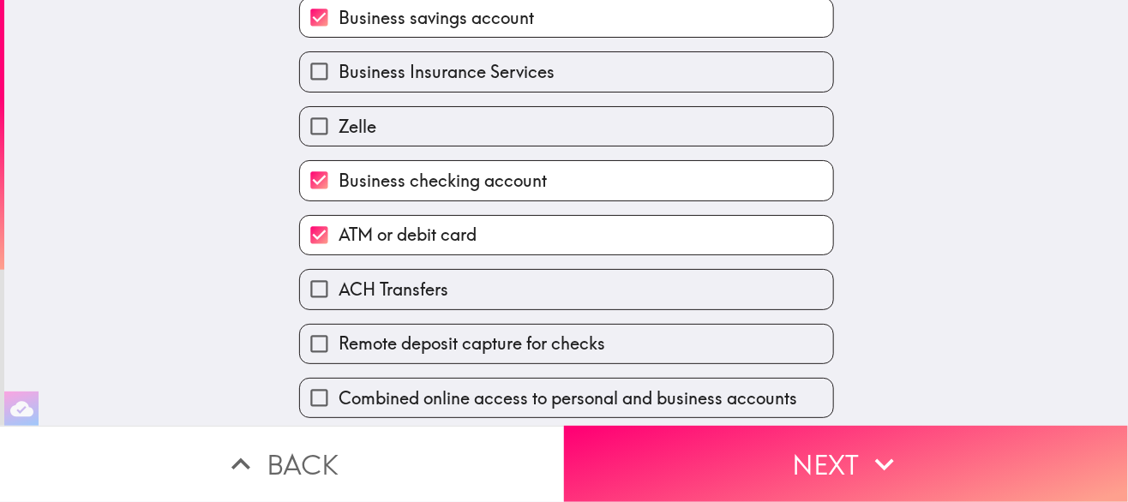
click at [493, 291] on label "ACH Transfers" at bounding box center [566, 289] width 533 height 39
click at [338, 291] on input "ACH Transfers" at bounding box center [319, 289] width 39 height 39
checkbox input "true"
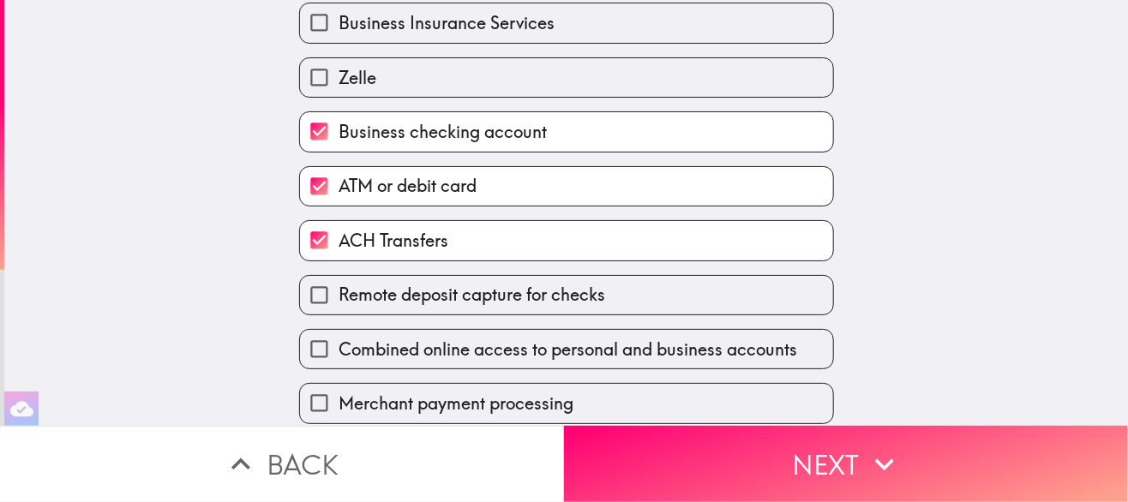
scroll to position [428, 0]
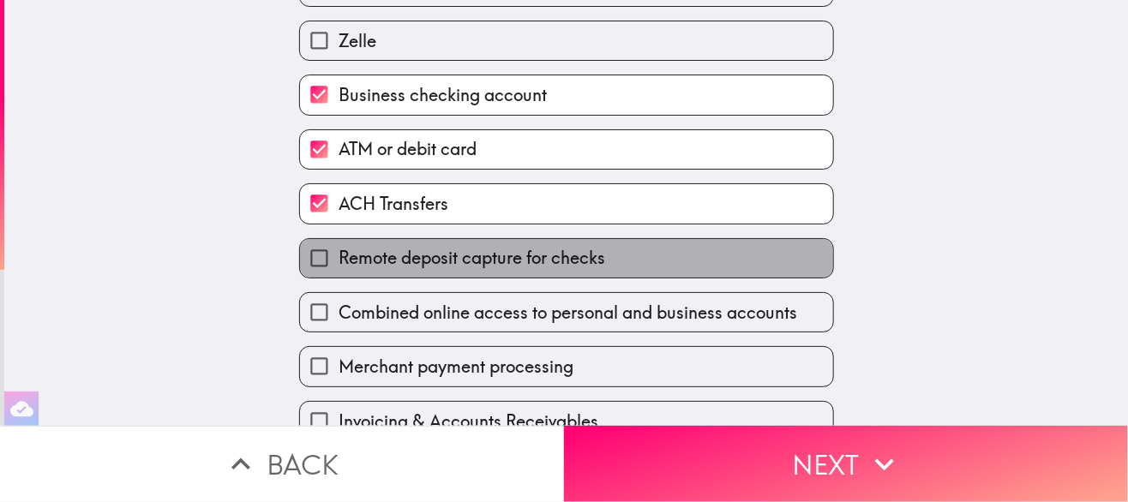
click at [497, 278] on label "Remote deposit capture for checks" at bounding box center [566, 258] width 533 height 39
click at [338, 278] on input "Remote deposit capture for checks" at bounding box center [319, 258] width 39 height 39
checkbox input "true"
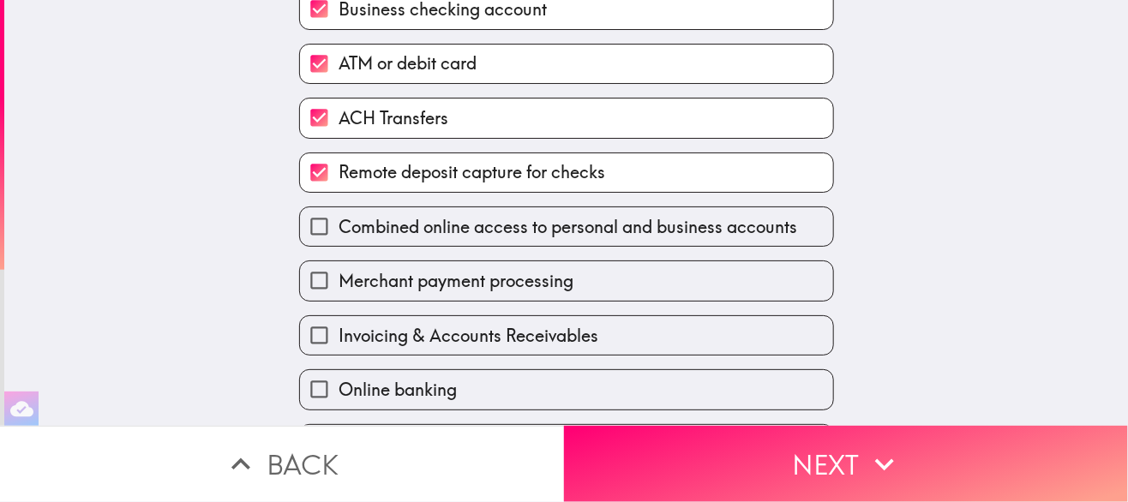
scroll to position [600, 0]
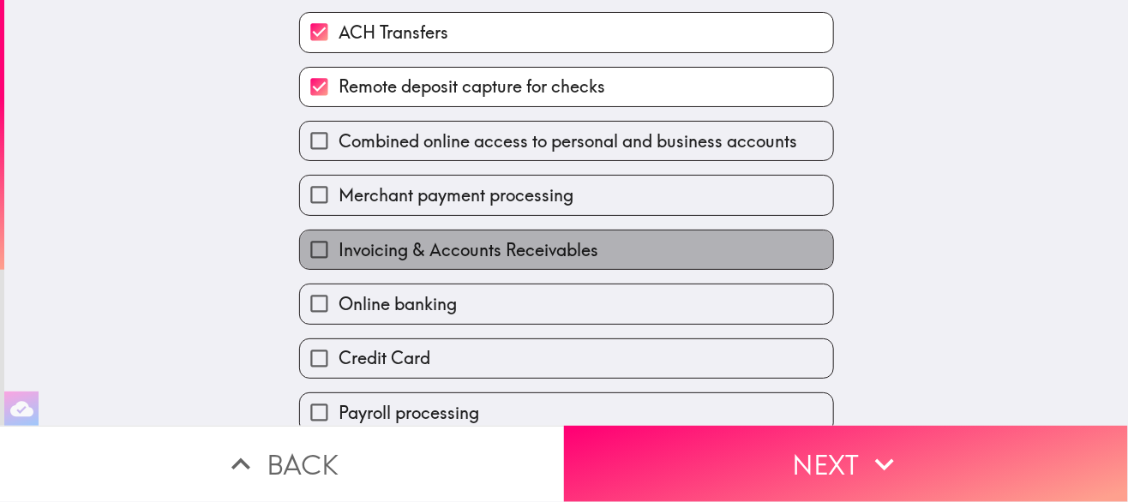
click at [461, 251] on span "Invoicing & Accounts Receivables" at bounding box center [468, 250] width 260 height 24
click at [338, 251] on input "Invoicing & Accounts Receivables" at bounding box center [319, 249] width 39 height 39
checkbox input "true"
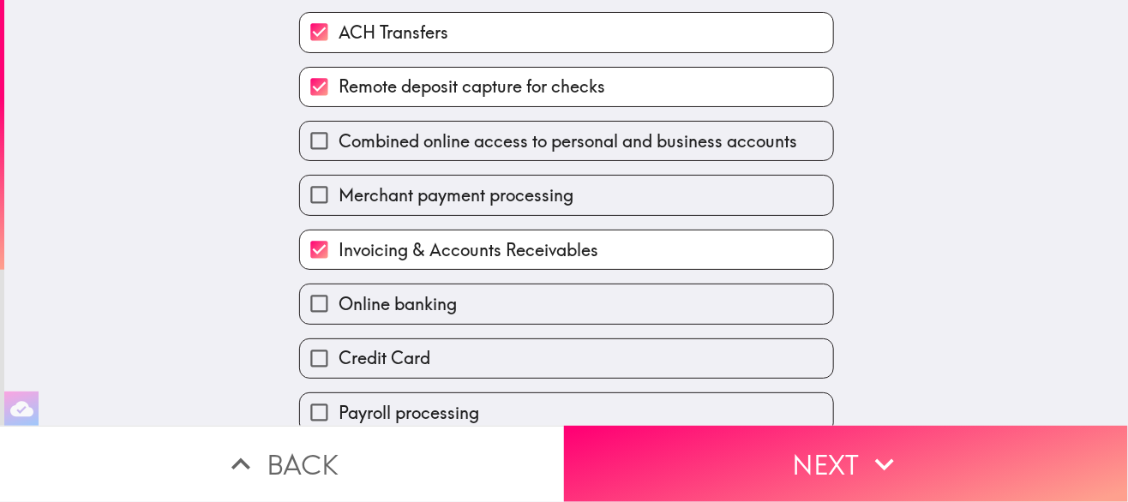
scroll to position [629, 0]
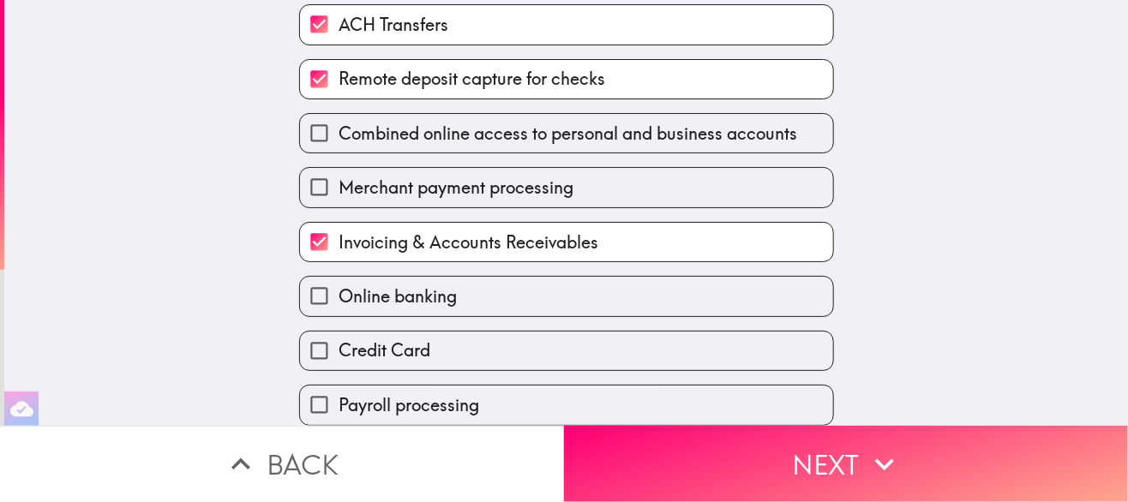
click at [462, 282] on label "Online banking" at bounding box center [566, 296] width 533 height 39
click at [338, 282] on input "Online banking" at bounding box center [319, 296] width 39 height 39
checkbox input "true"
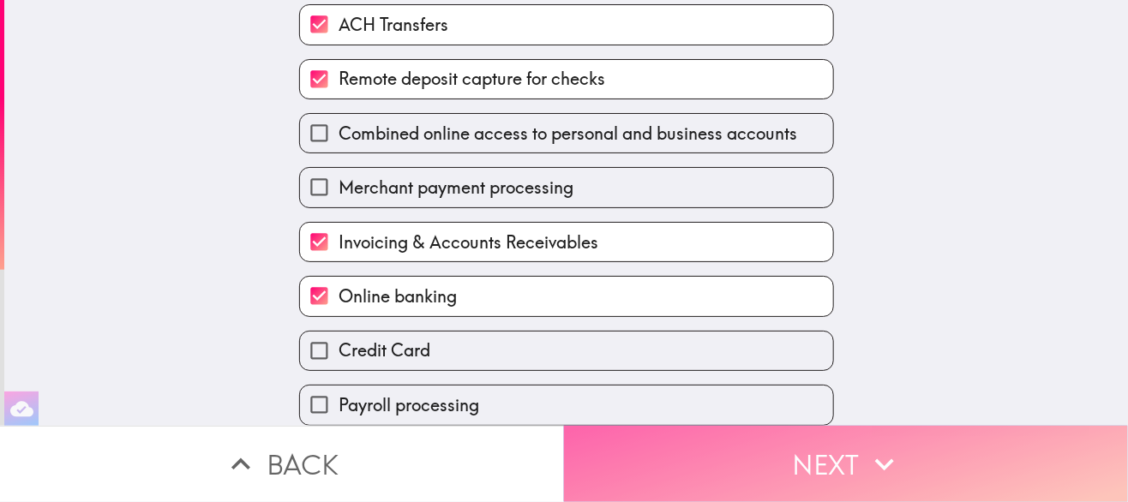
click at [689, 440] on button "Next" at bounding box center [846, 464] width 564 height 76
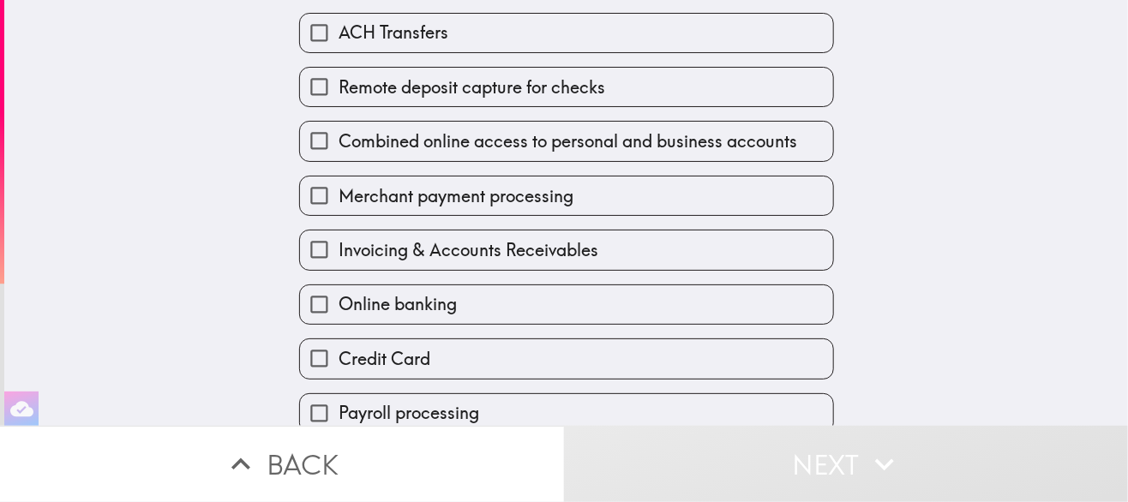
scroll to position [664, 0]
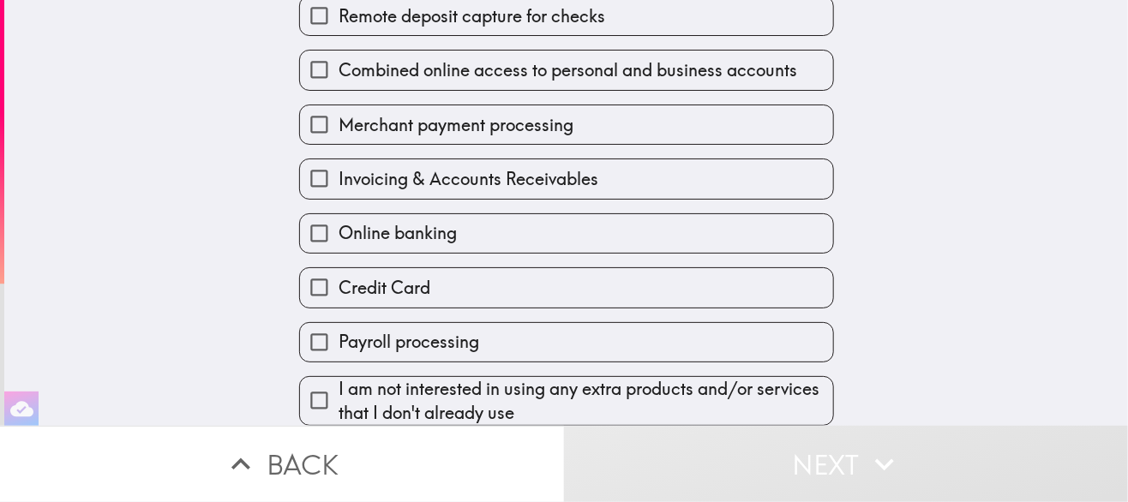
click at [590, 325] on label "Payroll processing" at bounding box center [566, 342] width 533 height 39
click at [338, 325] on input "Payroll processing" at bounding box center [319, 342] width 39 height 39
checkbox input "true"
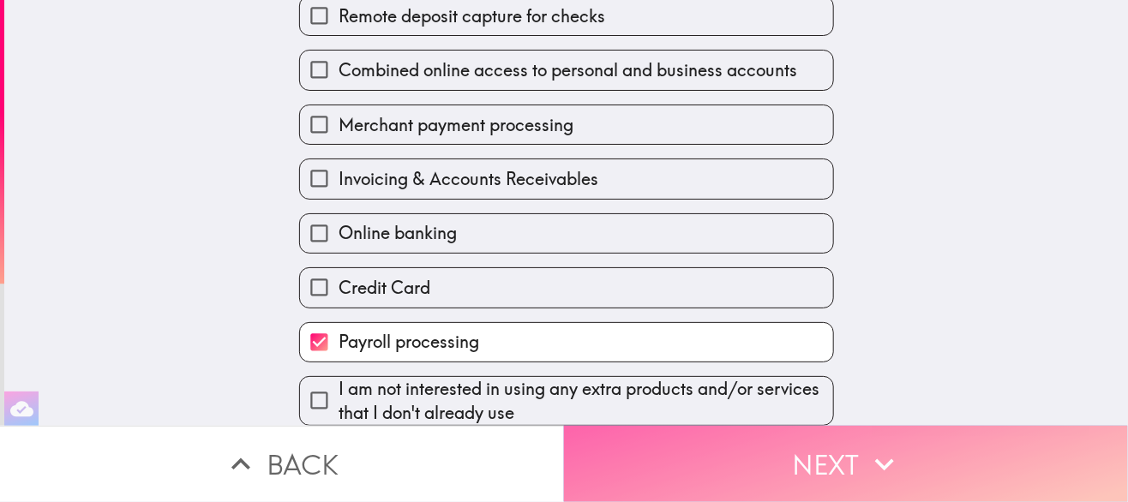
click at [678, 450] on button "Next" at bounding box center [846, 464] width 564 height 76
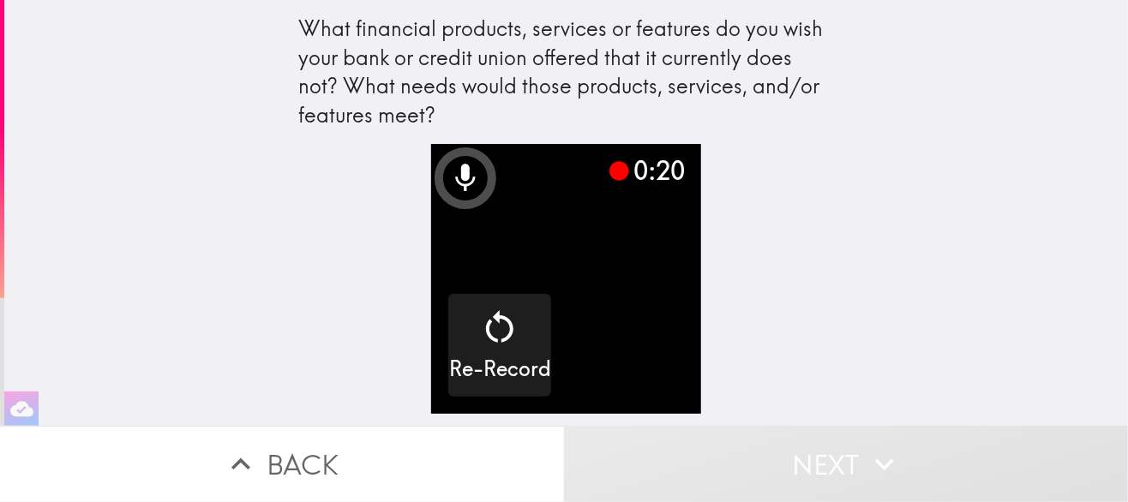
scroll to position [1, 0]
click at [827, 135] on div "What financial products, services or features do you wish your bank or credit u…" at bounding box center [565, 213] width 1123 height 426
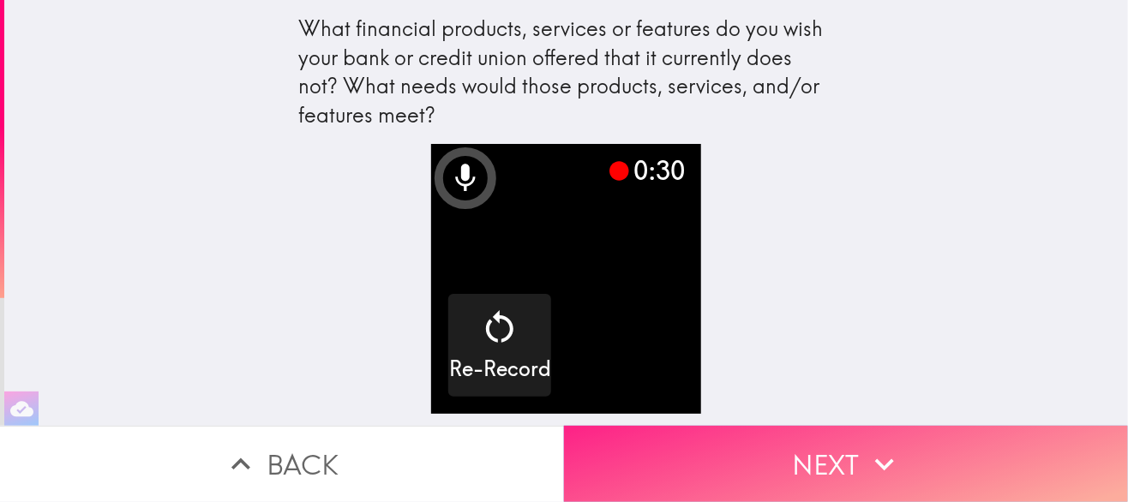
scroll to position [0, 0]
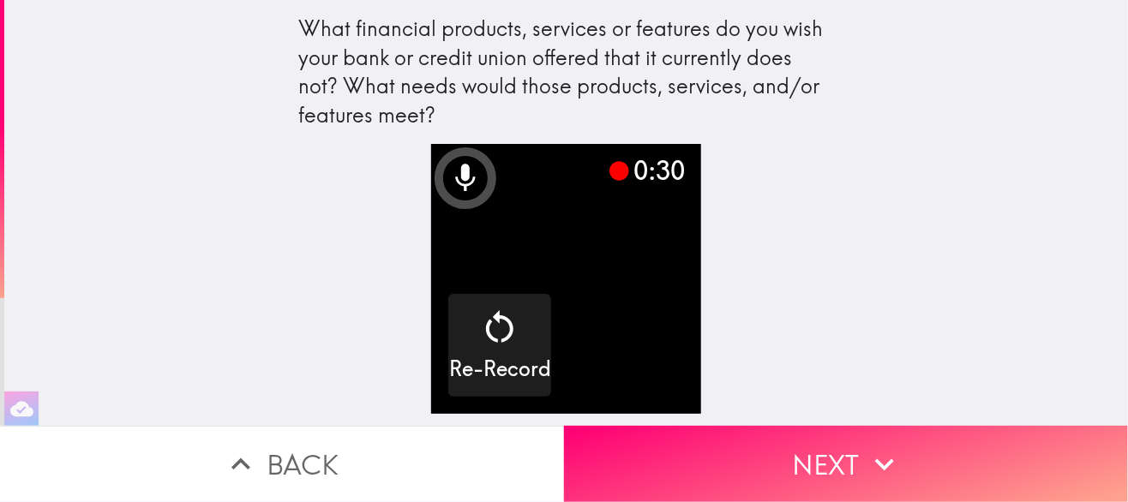
click at [780, 463] on button "Next" at bounding box center [846, 464] width 564 height 76
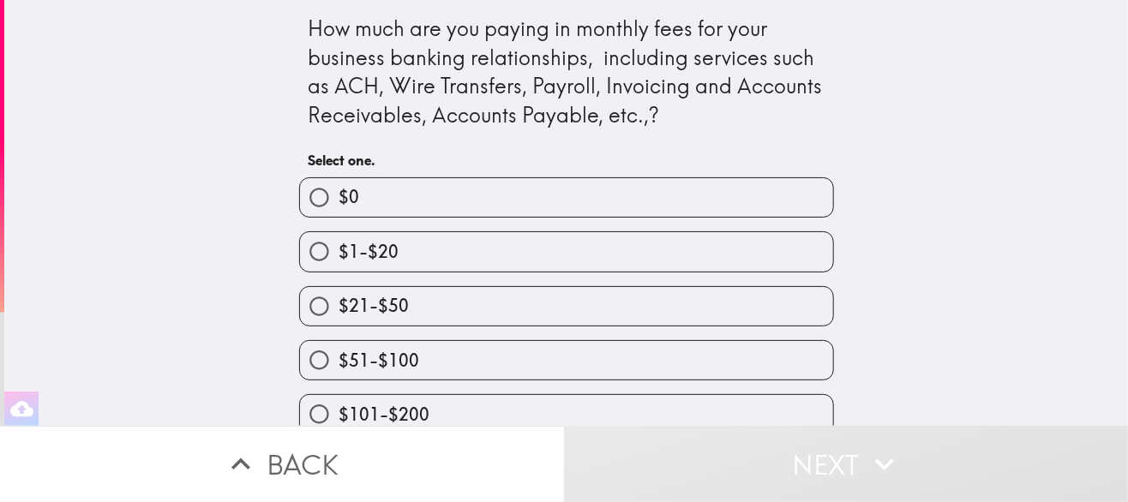
click at [755, 186] on label "$0" at bounding box center [566, 197] width 533 height 39
click at [338, 186] on input "$0" at bounding box center [319, 197] width 39 height 39
radio input "true"
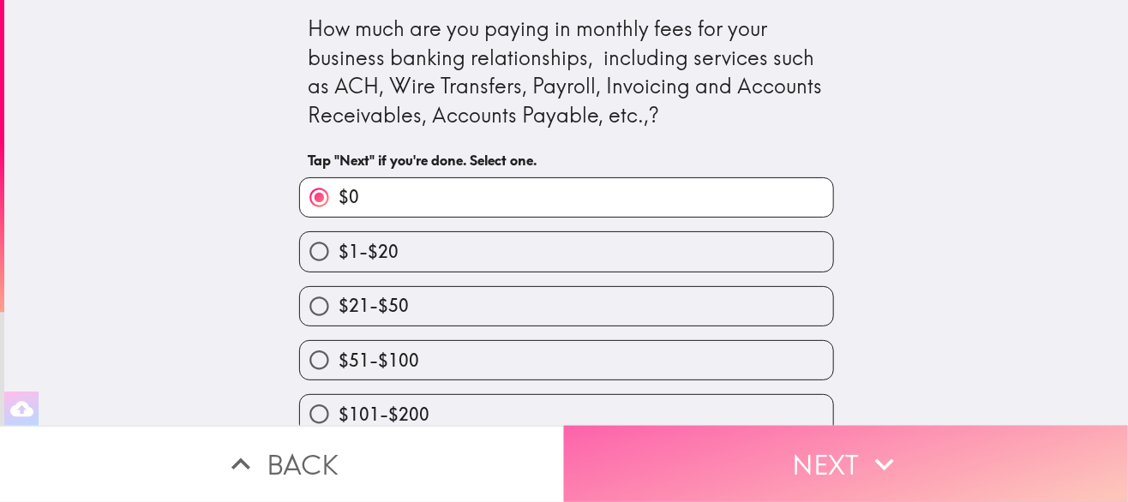
click at [733, 434] on button "Next" at bounding box center [846, 464] width 564 height 76
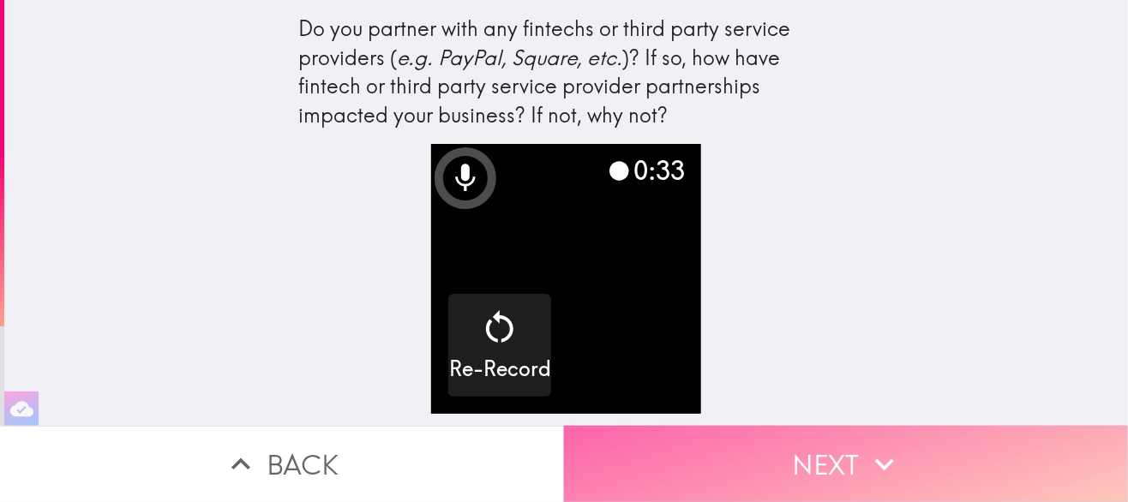
click at [775, 458] on button "Next" at bounding box center [846, 464] width 564 height 76
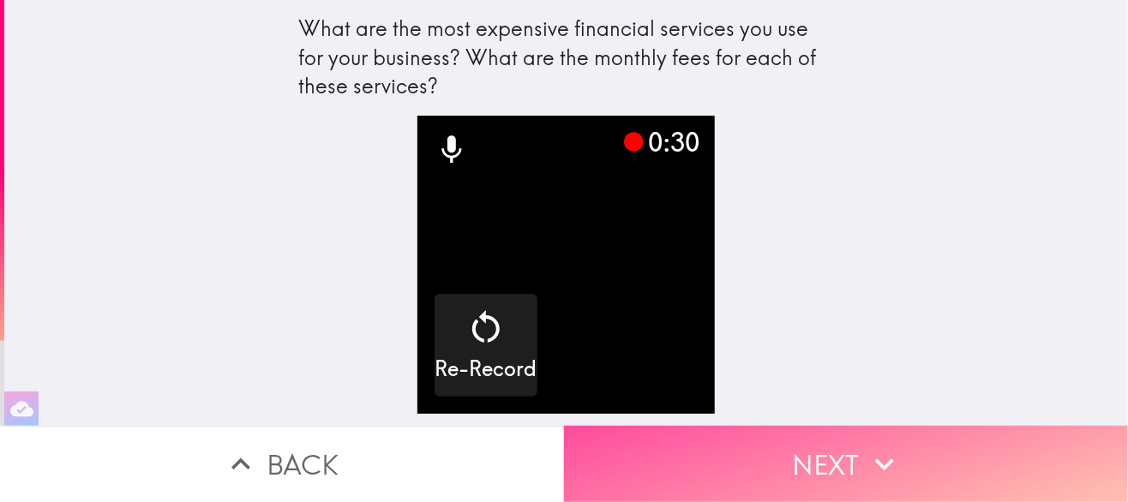
click at [803, 427] on button "Next" at bounding box center [846, 464] width 564 height 76
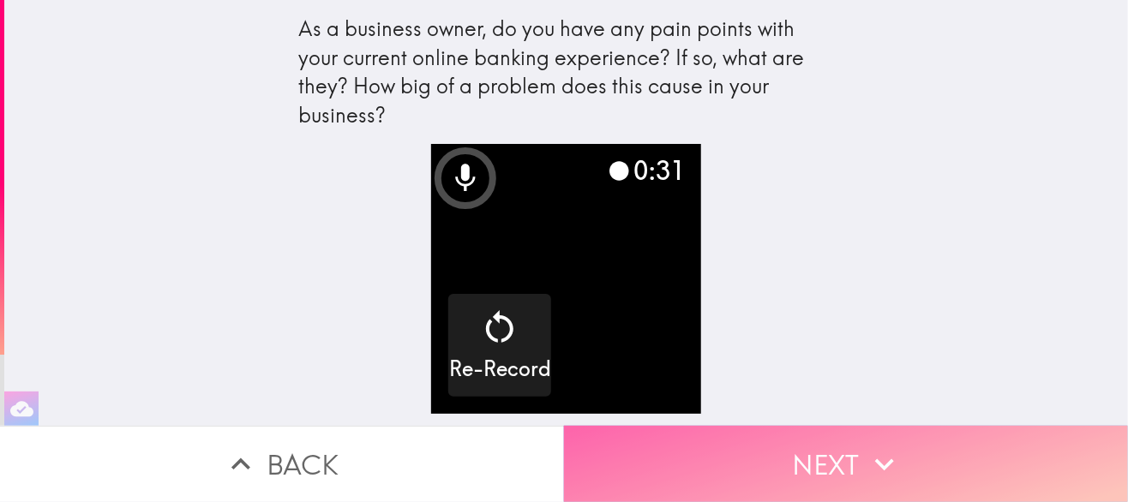
click at [791, 452] on button "Next" at bounding box center [846, 464] width 564 height 76
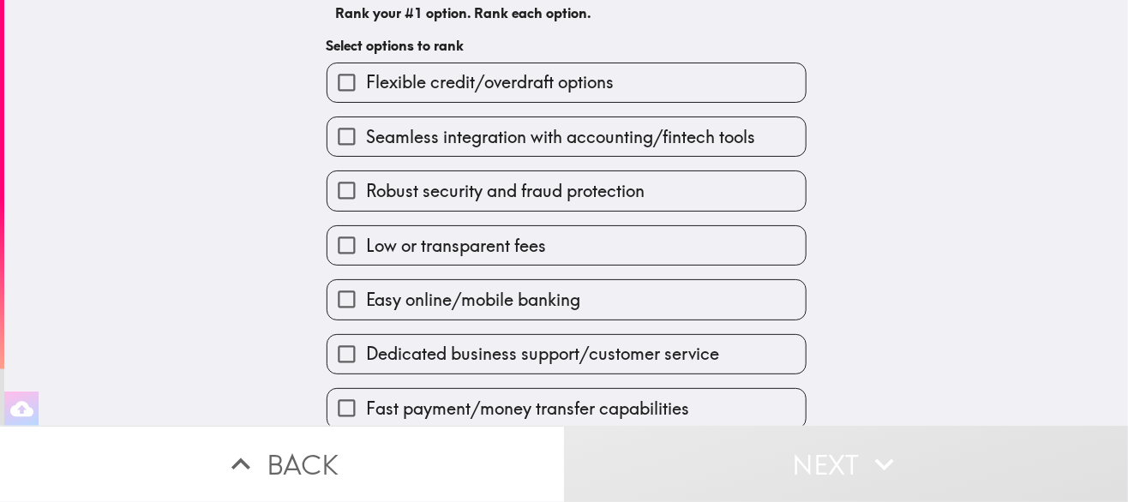
scroll to position [138, 0]
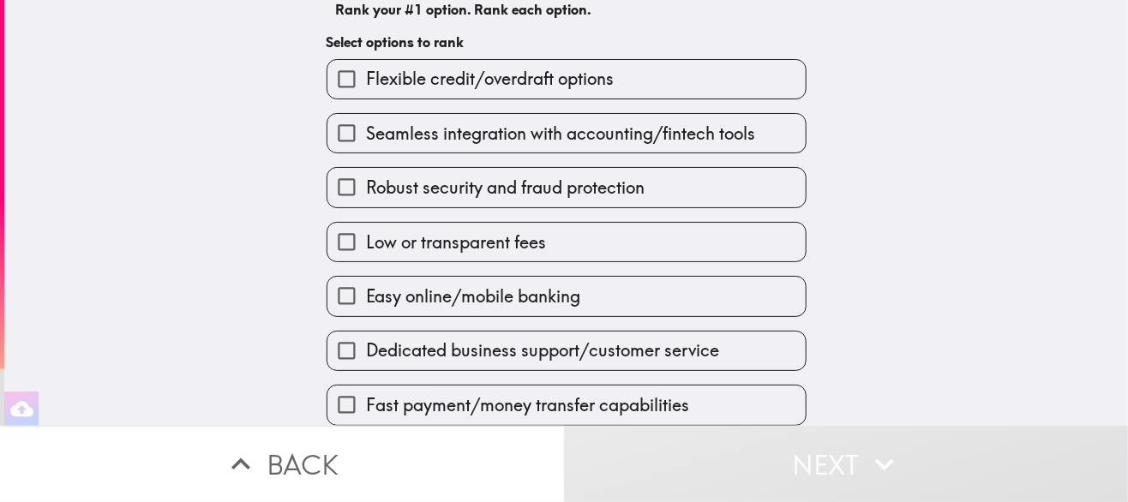
drag, startPoint x: 614, startPoint y: 205, endPoint x: 562, endPoint y: 75, distance: 140.3
click at [594, 71] on div "Flexible credit/overdraft options Seamless integration with accounting/fintech …" at bounding box center [560, 235] width 494 height 380
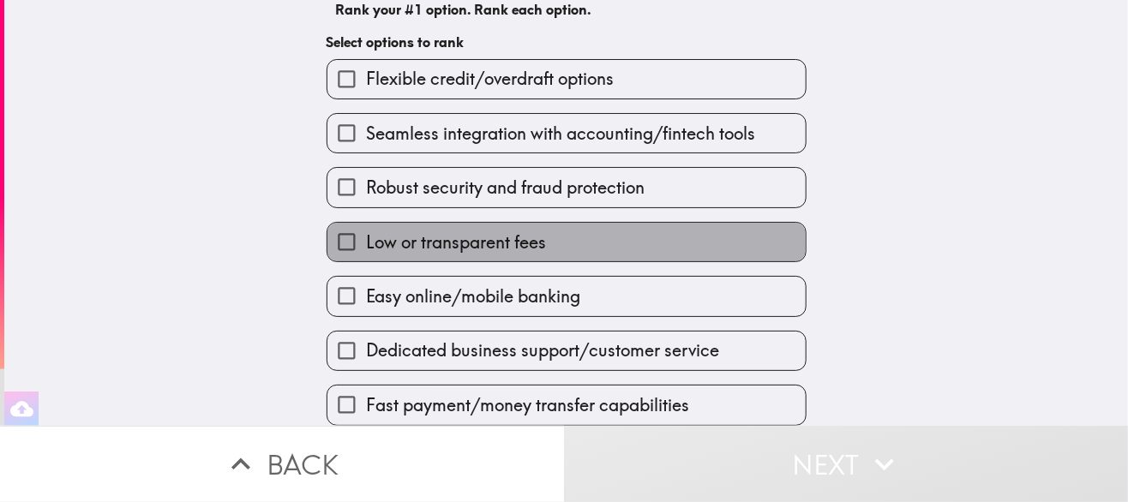
click at [399, 230] on span "Low or transparent fees" at bounding box center [456, 242] width 180 height 24
click at [366, 230] on input "Low or transparent fees" at bounding box center [346, 242] width 39 height 39
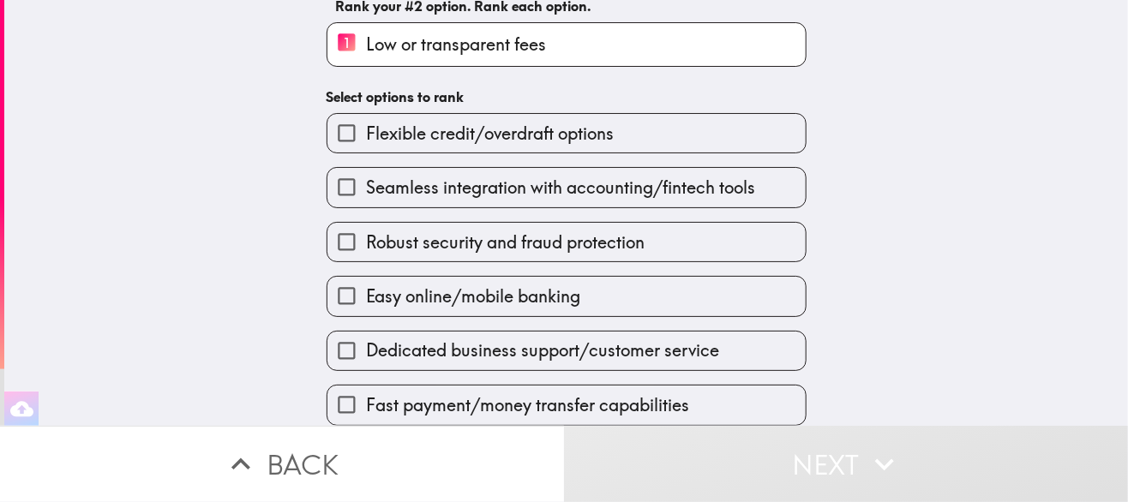
scroll to position [141, 0]
click at [425, 393] on span "Fast payment/money transfer capabilities" at bounding box center [527, 405] width 323 height 24
click at [366, 390] on input "Fast payment/money transfer capabilities" at bounding box center [346, 405] width 39 height 39
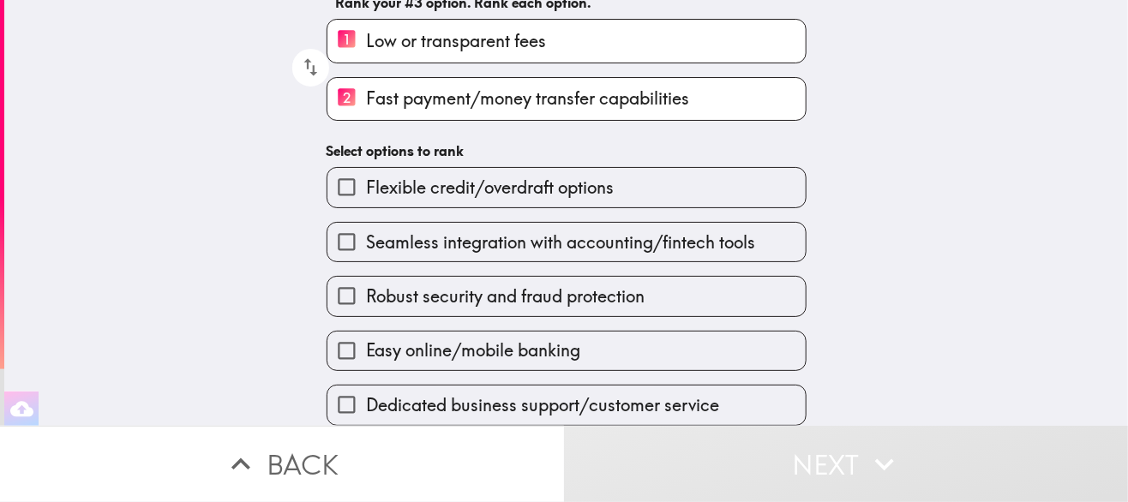
click at [432, 192] on label "Flexible credit/overdraft options" at bounding box center [566, 187] width 478 height 39
click at [366, 192] on input "Flexible credit/overdraft options" at bounding box center [346, 187] width 39 height 39
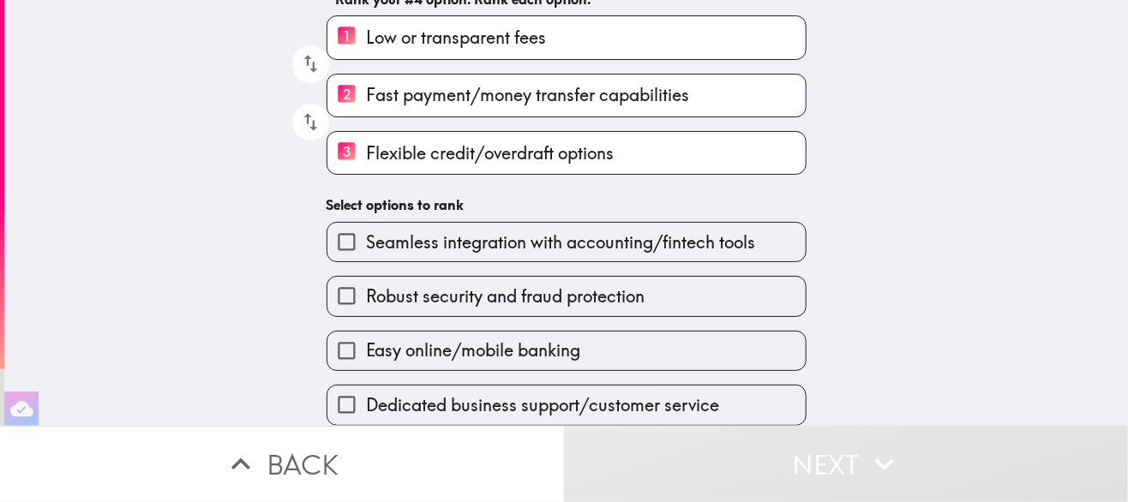
click at [405, 285] on span "Robust security and fraud protection" at bounding box center [505, 296] width 278 height 24
click at [366, 285] on input "Robust security and fraud protection" at bounding box center [346, 296] width 39 height 39
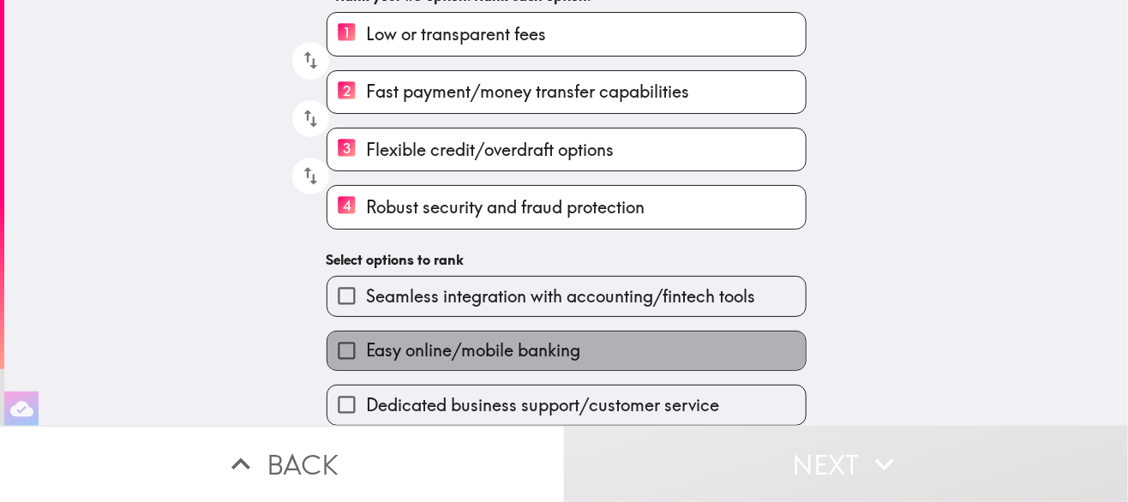
click at [406, 350] on span "Easy online/mobile banking" at bounding box center [473, 350] width 214 height 24
click at [366, 350] on input "Easy online/mobile banking" at bounding box center [346, 351] width 39 height 39
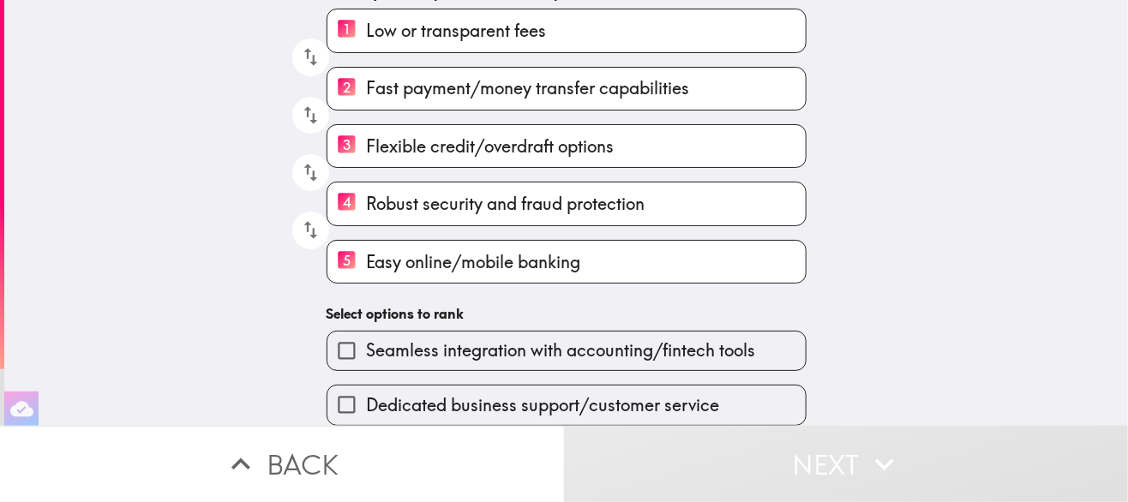
click at [402, 344] on span "Seamless integration with accounting/fintech tools" at bounding box center [560, 350] width 389 height 24
click at [366, 344] on input "Seamless integration with accounting/fintech tools" at bounding box center [346, 351] width 39 height 39
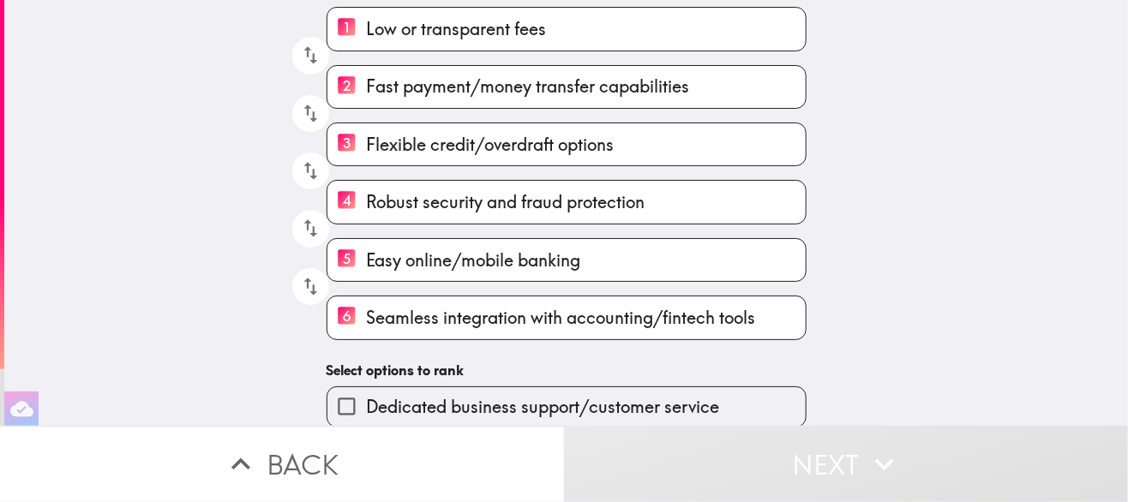
click at [413, 402] on span "Dedicated business support/customer service" at bounding box center [542, 407] width 353 height 24
click at [366, 402] on input "Dedicated business support/customer service" at bounding box center [346, 406] width 39 height 39
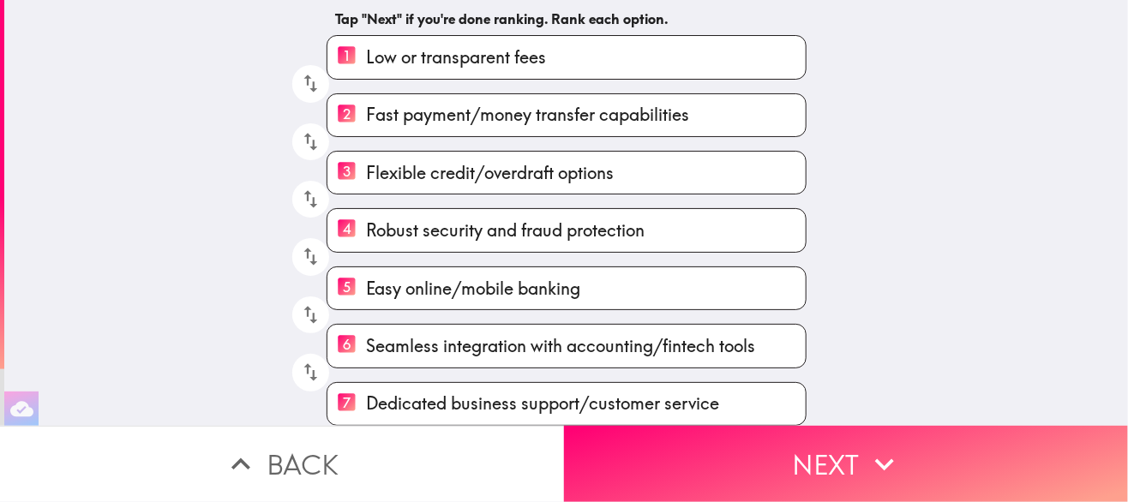
scroll to position [130, 0]
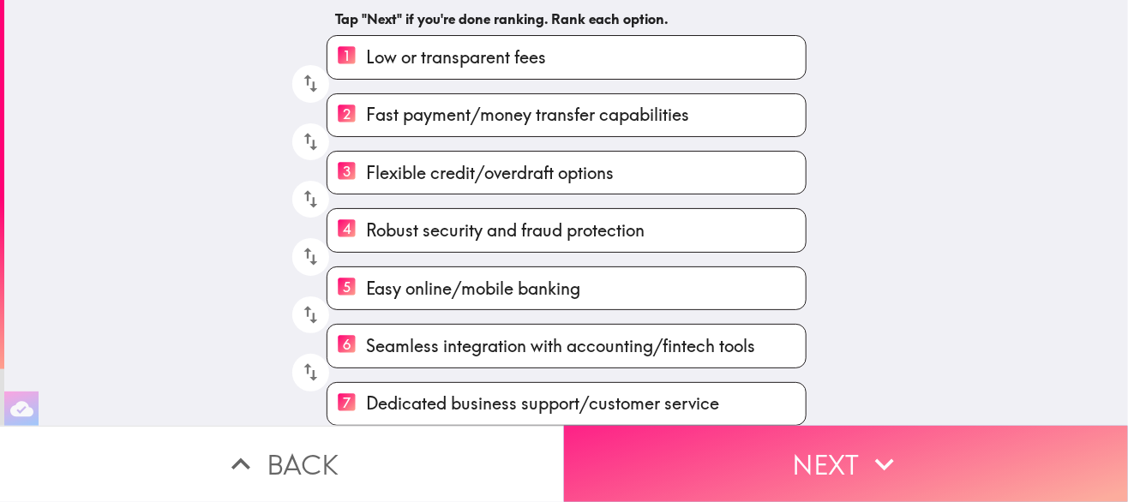
click at [739, 485] on button "Next" at bounding box center [846, 464] width 564 height 76
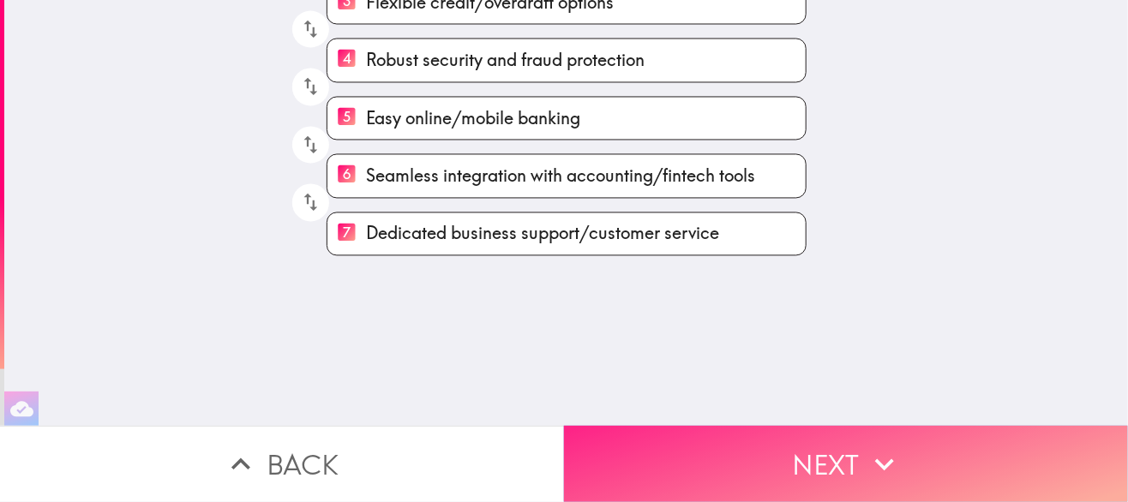
scroll to position [0, 0]
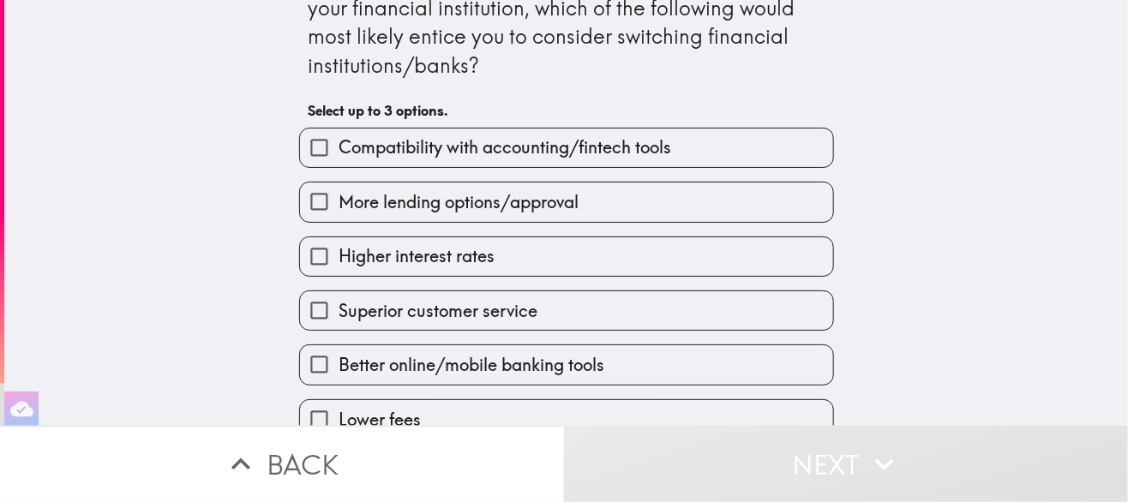
scroll to position [86, 0]
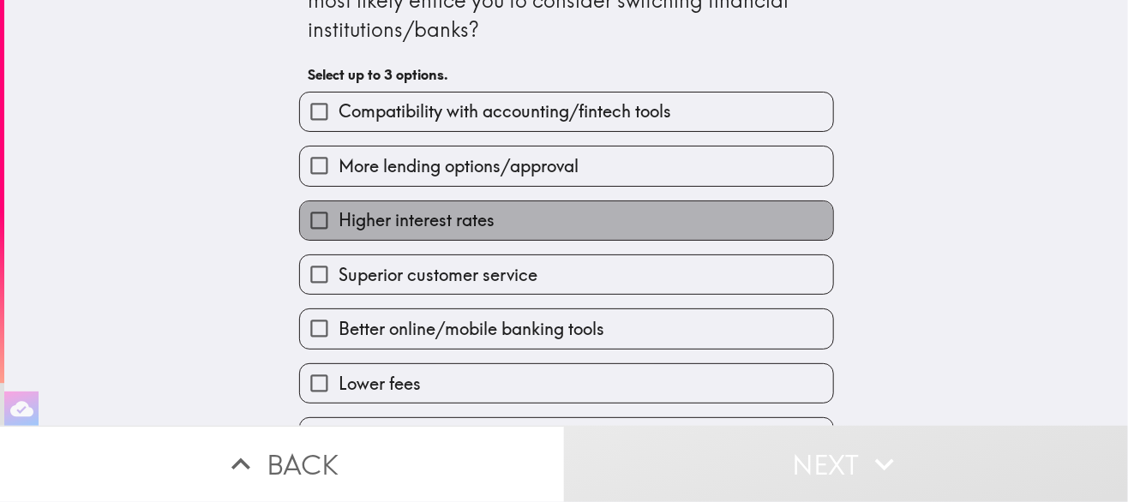
click at [586, 209] on label "Higher interest rates" at bounding box center [566, 220] width 533 height 39
click at [338, 209] on input "Higher interest rates" at bounding box center [319, 220] width 39 height 39
checkbox input "true"
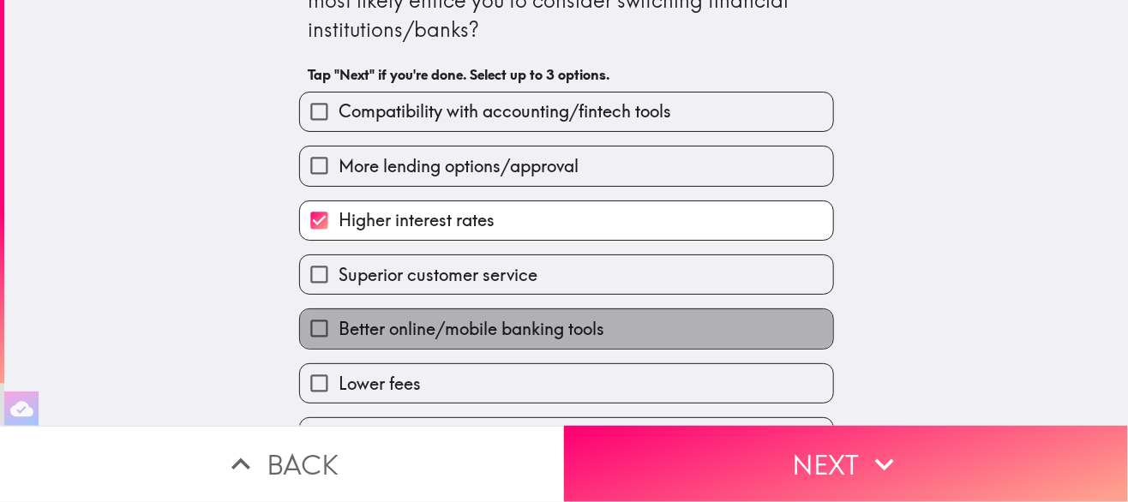
click at [579, 315] on label "Better online/mobile banking tools" at bounding box center [566, 328] width 533 height 39
click at [338, 315] on input "Better online/mobile banking tools" at bounding box center [319, 328] width 39 height 39
checkbox input "true"
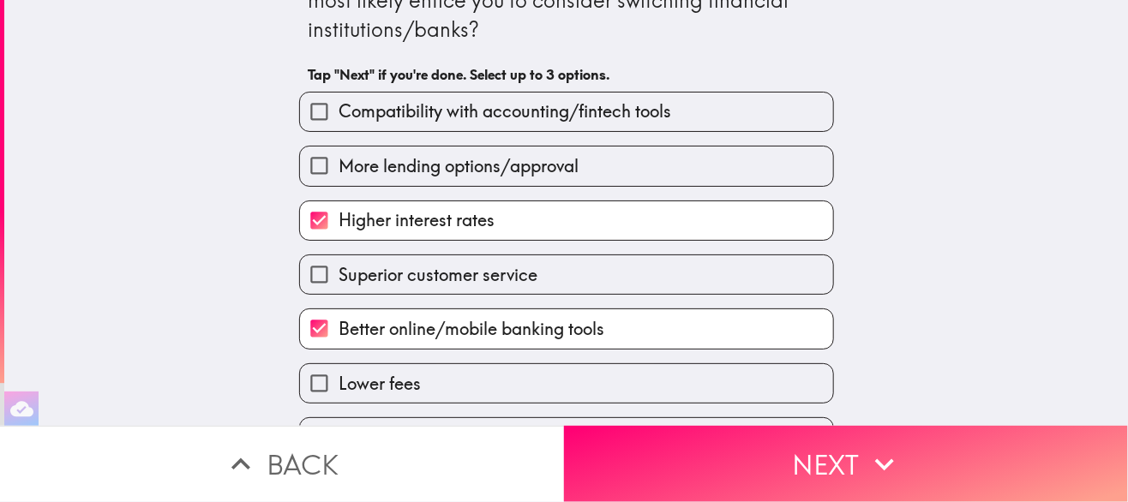
click at [585, 119] on span "Compatibility with accounting/fintech tools" at bounding box center [504, 111] width 332 height 24
click at [338, 119] on input "Compatibility with accounting/fintech tools" at bounding box center [319, 112] width 39 height 39
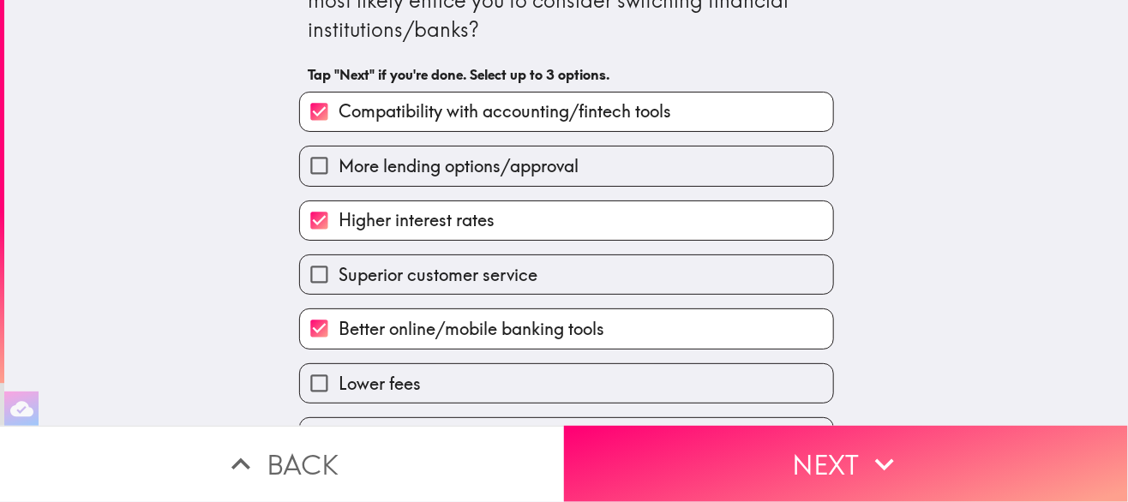
click at [551, 111] on span "Compatibility with accounting/fintech tools" at bounding box center [504, 111] width 332 height 24
click at [338, 111] on input "Compatibility with accounting/fintech tools" at bounding box center [319, 112] width 39 height 39
checkbox input "false"
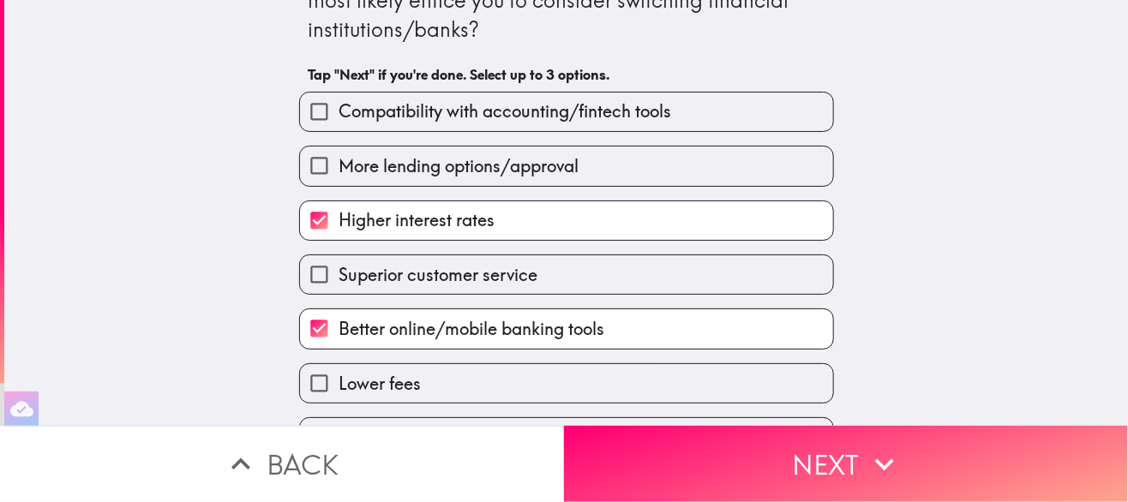
click at [558, 377] on label "Lower fees" at bounding box center [566, 383] width 533 height 39
click at [338, 377] on input "Lower fees" at bounding box center [319, 383] width 39 height 39
checkbox input "true"
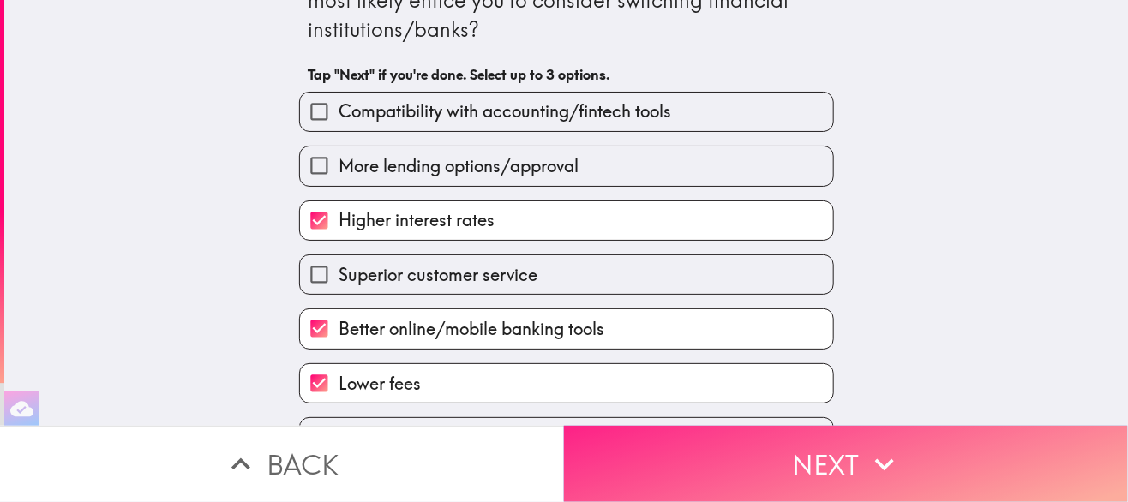
click at [728, 474] on button "Next" at bounding box center [846, 464] width 564 height 76
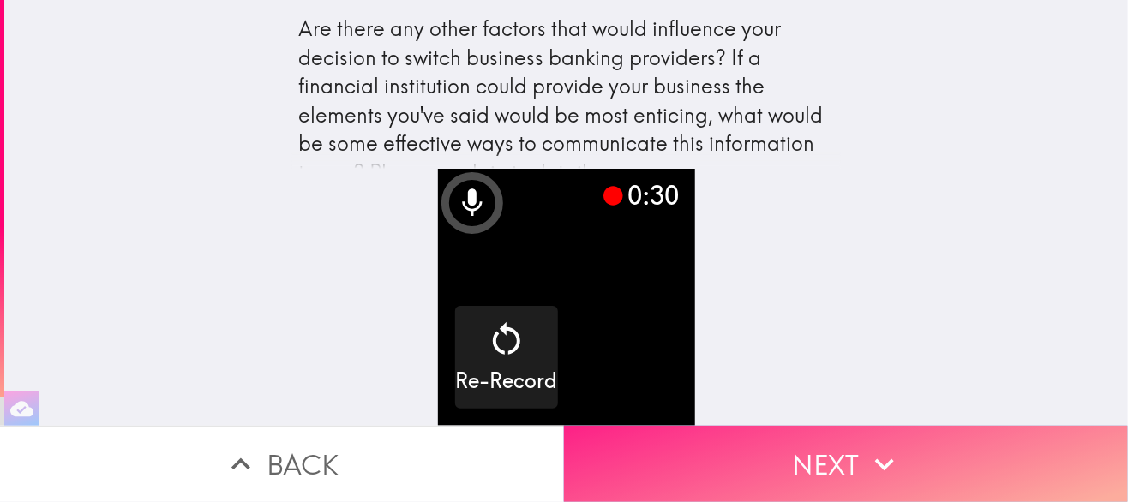
click at [784, 446] on button "Next" at bounding box center [846, 464] width 564 height 76
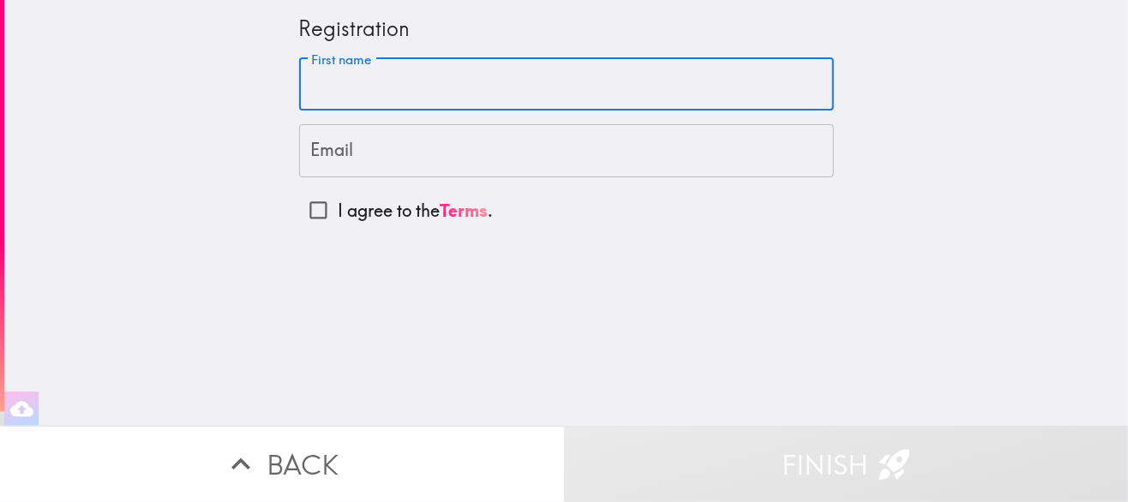
click at [440, 86] on input "First name" at bounding box center [566, 84] width 535 height 53
type input "[PERSON_NAME]"
type input "[PERSON_NAME][EMAIL_ADDRESS][DOMAIN_NAME]"
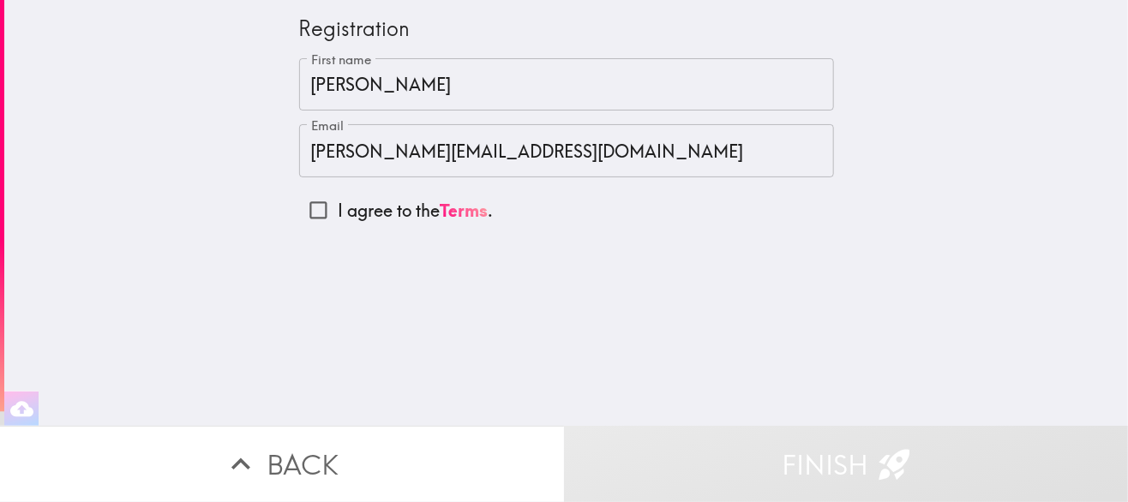
click at [393, 213] on p "I agree to the Terms ." at bounding box center [415, 211] width 155 height 24
click at [338, 213] on input "I agree to the Terms ." at bounding box center [318, 210] width 39 height 39
checkbox input "true"
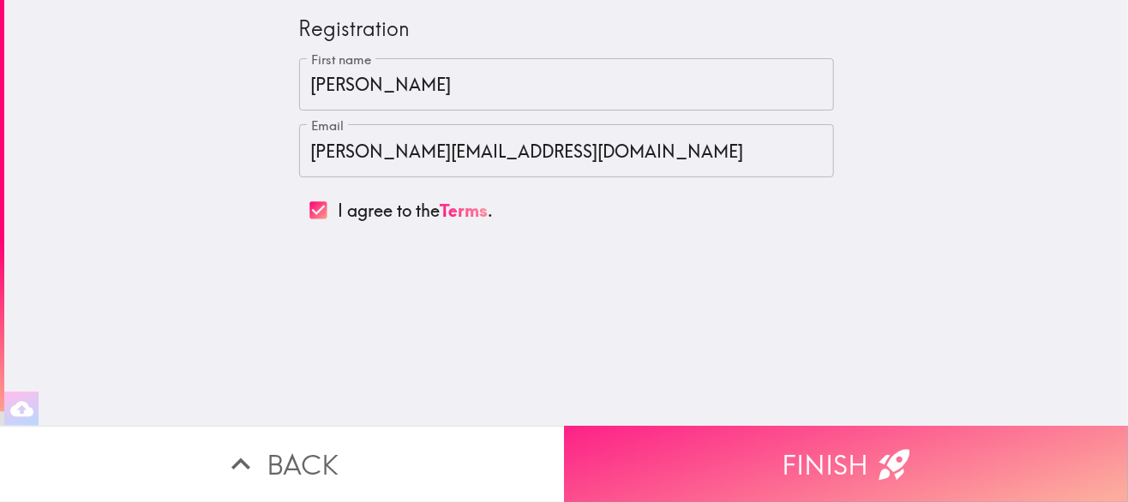
click at [692, 458] on button "Finish" at bounding box center [846, 464] width 564 height 76
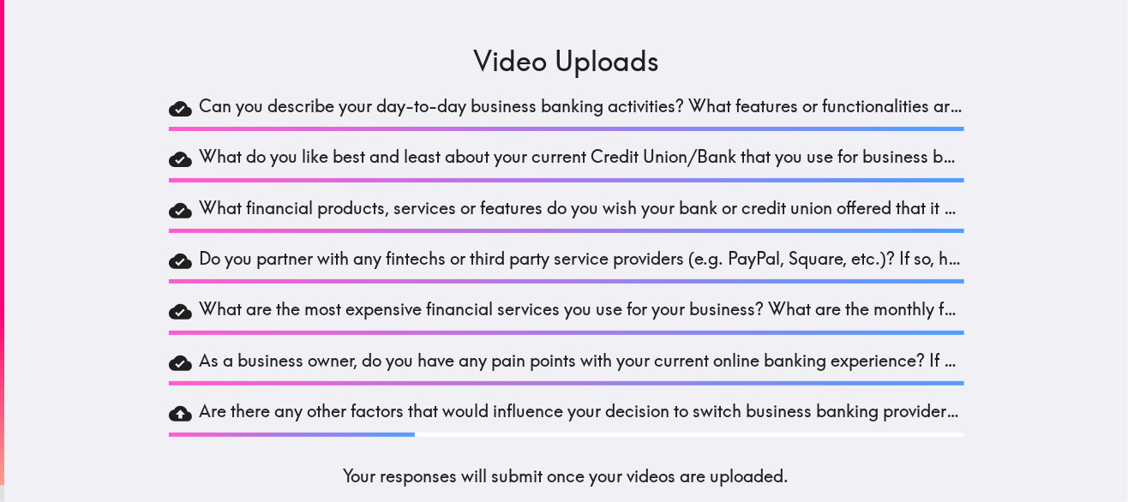
scroll to position [37, 0]
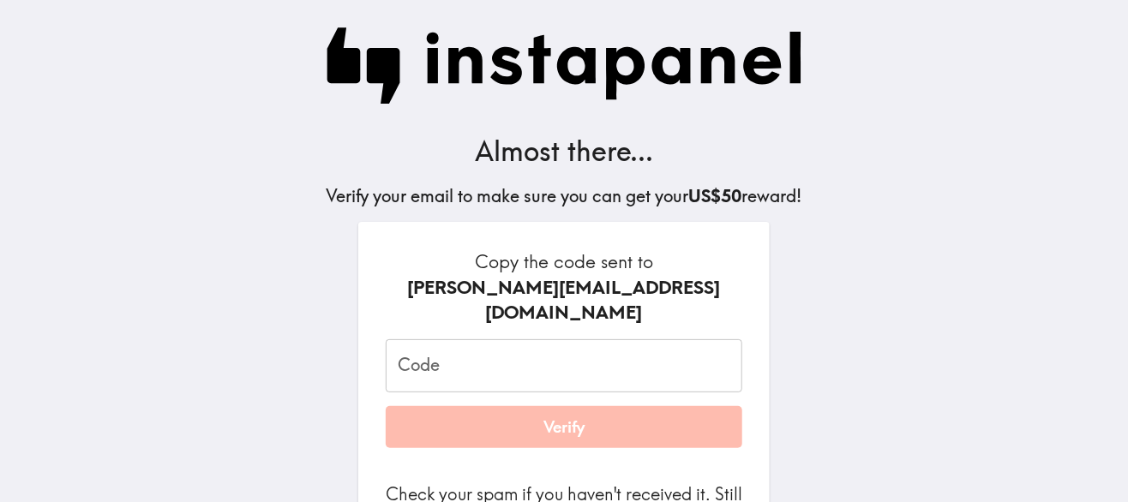
click at [547, 358] on input "Code" at bounding box center [564, 365] width 356 height 53
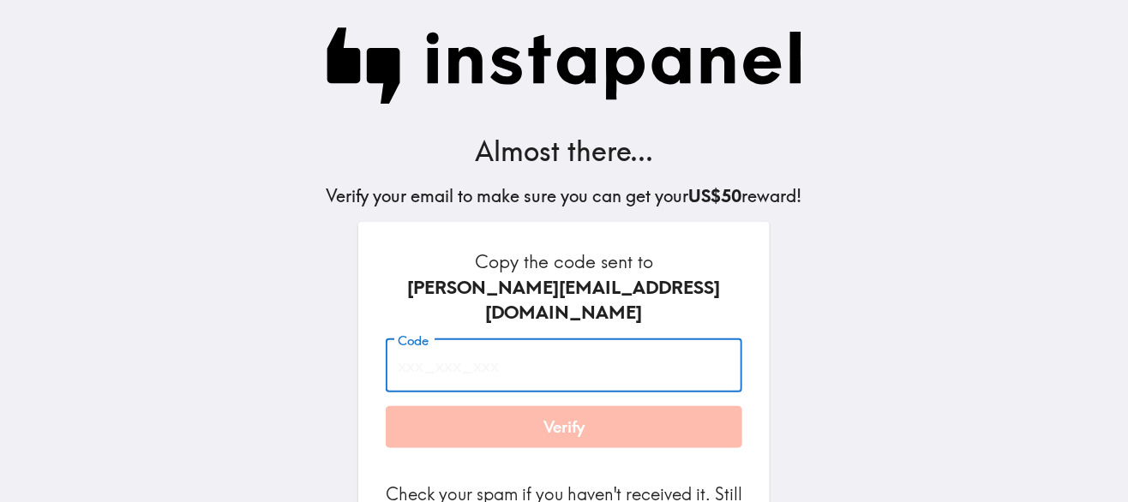
paste input "kNU_GQL_MHj"
type input "kNU_GQL_MHj"
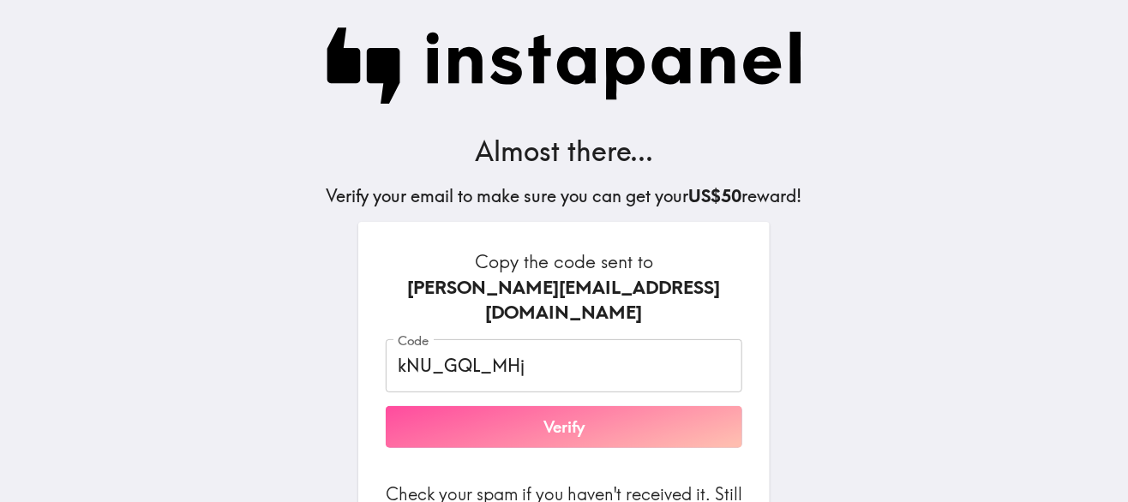
click at [537, 406] on button "Verify" at bounding box center [564, 427] width 356 height 43
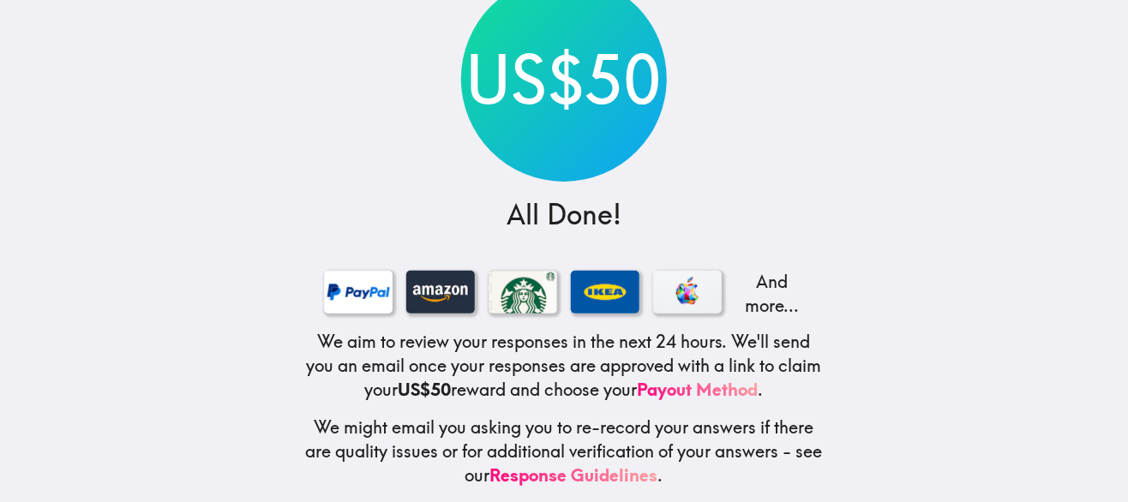
scroll to position [159, 0]
